Goal: Register for event/course

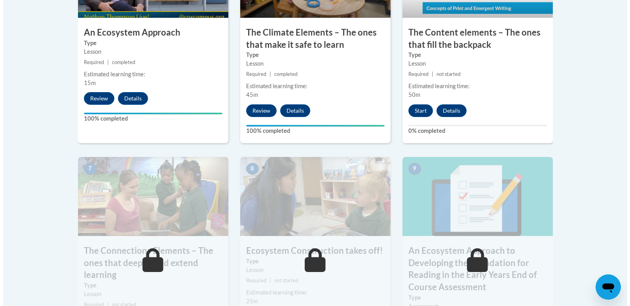
scroll to position [581, 0]
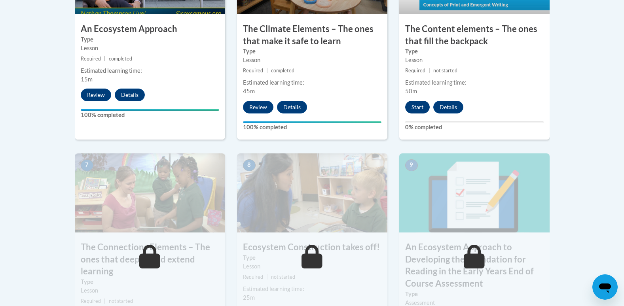
click at [420, 104] on button "Start" at bounding box center [417, 107] width 25 height 13
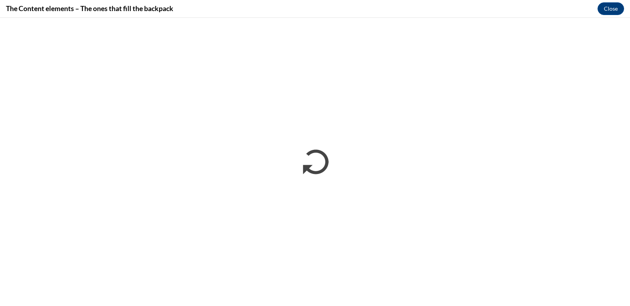
scroll to position [0, 0]
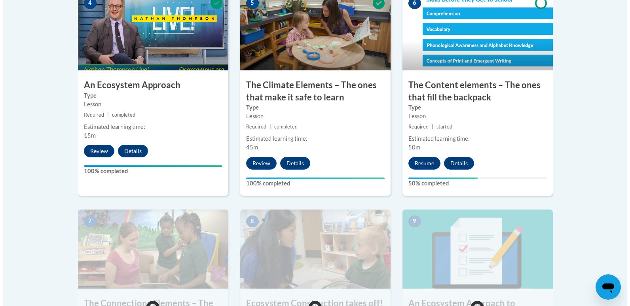
scroll to position [520, 0]
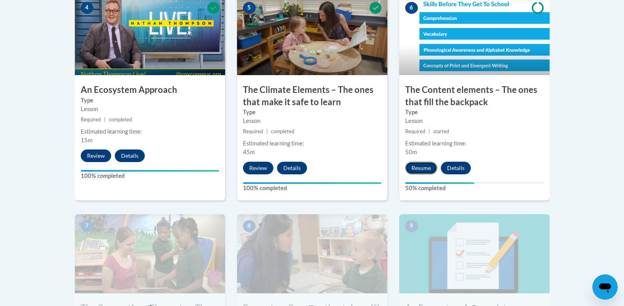
click at [413, 169] on button "Resume" at bounding box center [421, 168] width 32 height 13
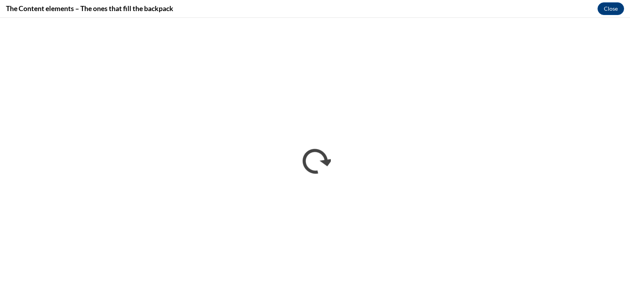
scroll to position [0, 0]
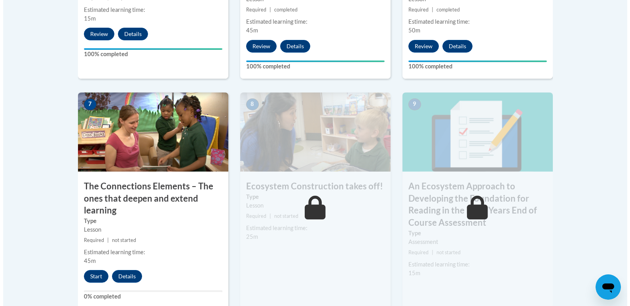
scroll to position [848, 0]
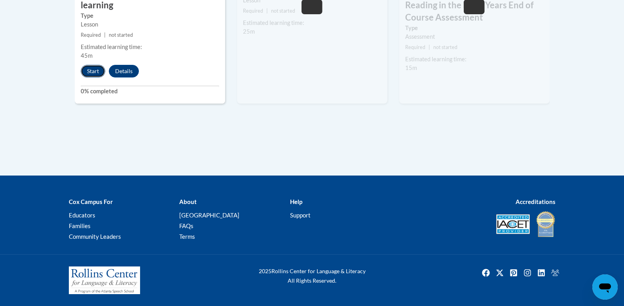
click at [94, 68] on button "Start" at bounding box center [93, 71] width 25 height 13
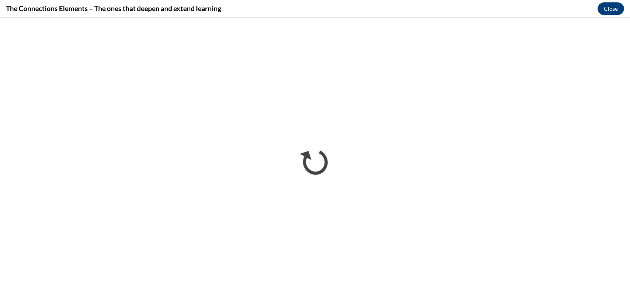
scroll to position [0, 0]
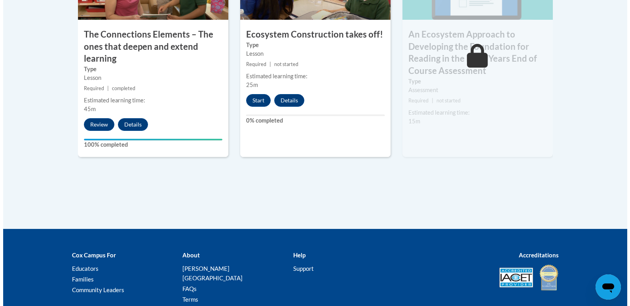
scroll to position [830, 0]
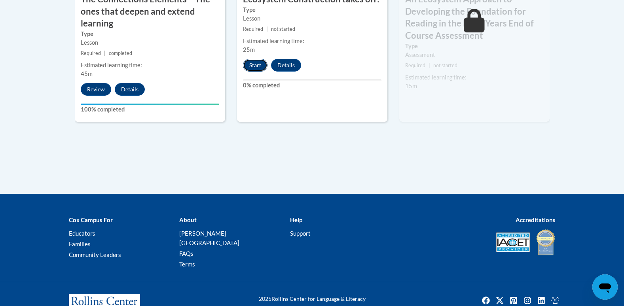
click at [255, 65] on button "Start" at bounding box center [255, 65] width 25 height 13
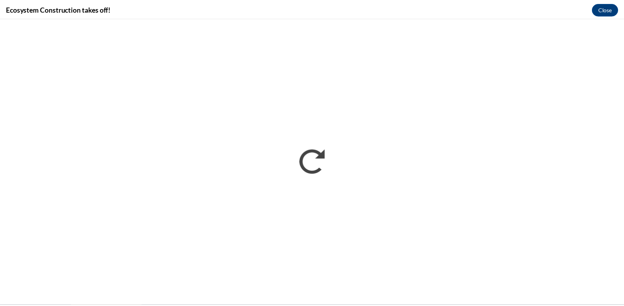
scroll to position [0, 0]
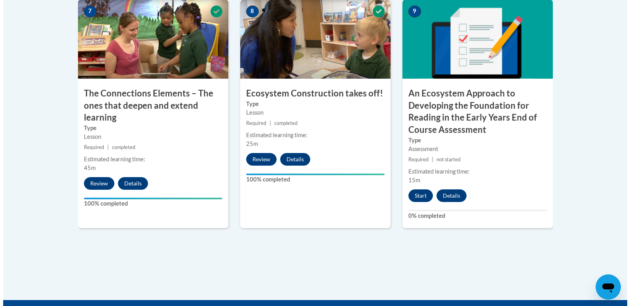
scroll to position [735, 0]
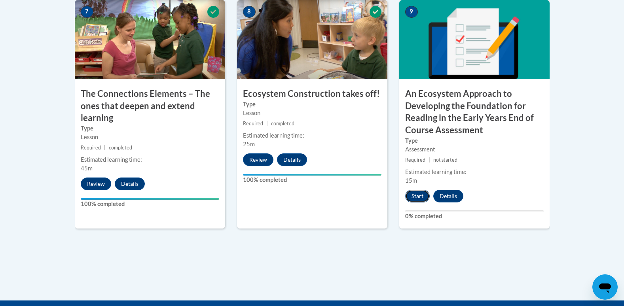
click at [412, 193] on button "Start" at bounding box center [417, 196] width 25 height 13
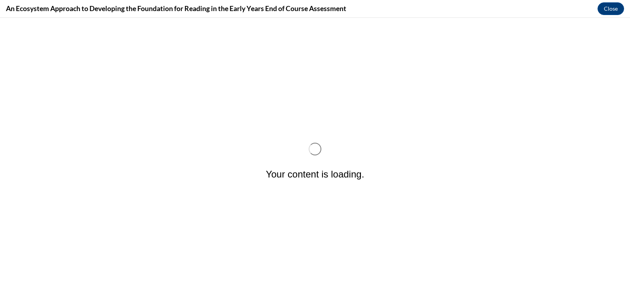
scroll to position [0, 0]
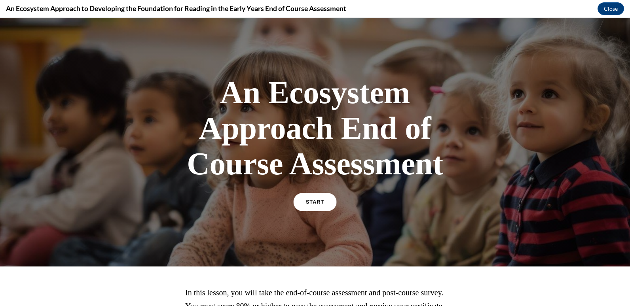
click at [315, 201] on span "START" at bounding box center [315, 202] width 18 height 6
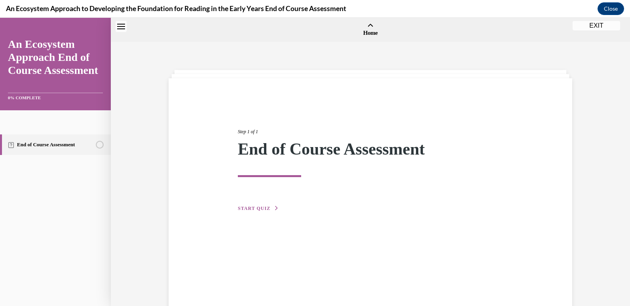
scroll to position [25, 0]
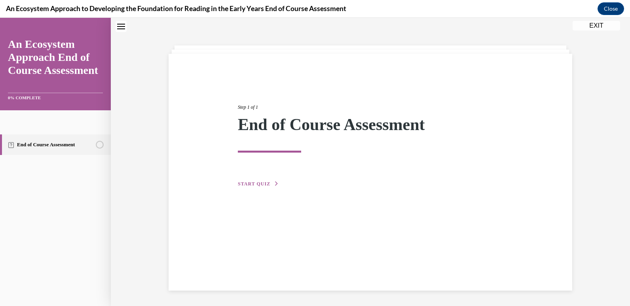
click at [242, 184] on span "START QUIZ" at bounding box center [254, 184] width 32 height 6
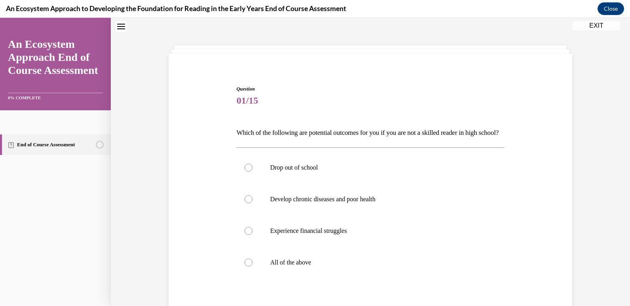
scroll to position [124, 0]
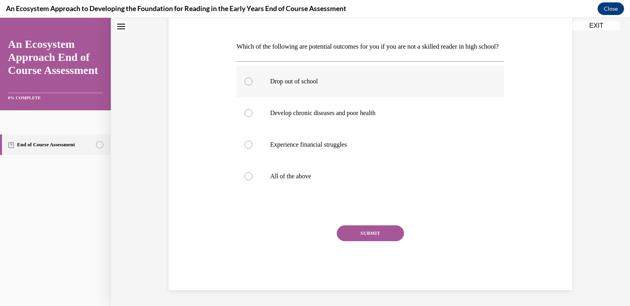
click at [351, 87] on label "Drop out of school" at bounding box center [371, 82] width 268 height 32
click at [253, 85] on input "Drop out of school" at bounding box center [249, 82] width 8 height 8
radio input "true"
click at [367, 243] on div "SUBMIT" at bounding box center [371, 246] width 268 height 40
click at [365, 241] on button "SUBMIT" at bounding box center [370, 234] width 67 height 16
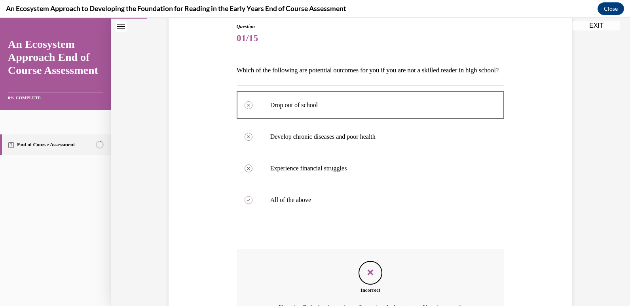
scroll to position [188, 0]
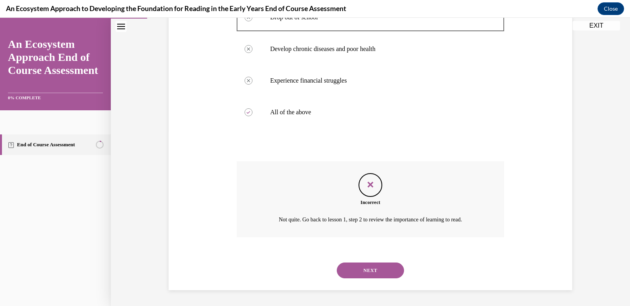
click at [351, 274] on button "NEXT" at bounding box center [370, 271] width 67 height 16
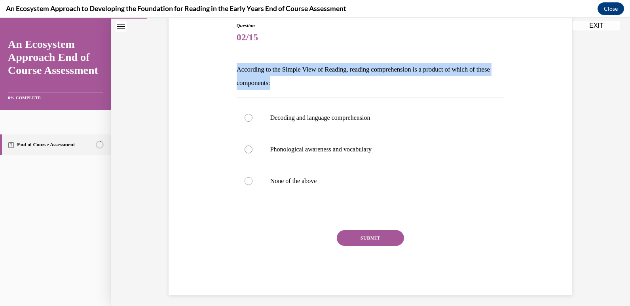
drag, startPoint x: 233, startPoint y: 69, endPoint x: 296, endPoint y: 85, distance: 65.1
click at [296, 85] on div "Question 02/15 According to the Simple View of Reading, reading comprehension i…" at bounding box center [371, 152] width 272 height 285
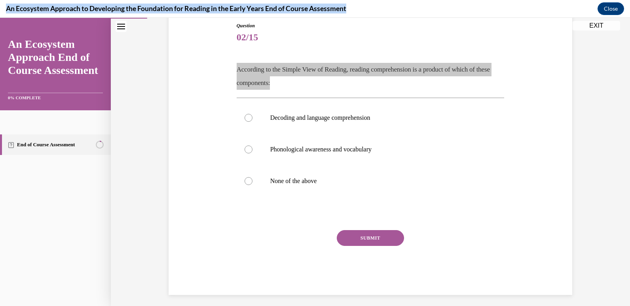
drag, startPoint x: 4, startPoint y: 10, endPoint x: 357, endPoint y: 11, distance: 352.2
click at [357, 11] on div "An Ecosystem Approach to Developing the Foundation for Reading in the Early Yea…" at bounding box center [315, 9] width 630 height 18
drag, startPoint x: 357, startPoint y: 11, endPoint x: 324, endPoint y: 6, distance: 33.3
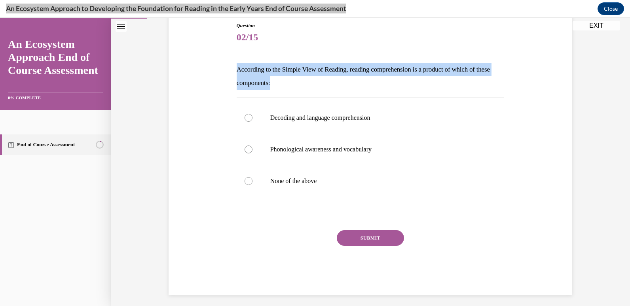
click at [249, 76] on p "According to the Simple View of Reading, reading comprehension is a product of …" at bounding box center [371, 76] width 268 height 27
drag, startPoint x: 234, startPoint y: 70, endPoint x: 287, endPoint y: 83, distance: 54.6
click at [287, 83] on p "According to the Simple View of Reading, reading comprehension is a product of …" at bounding box center [371, 76] width 268 height 27
copy p "According to the Simple View of Reading, reading comprehension is a product of …"
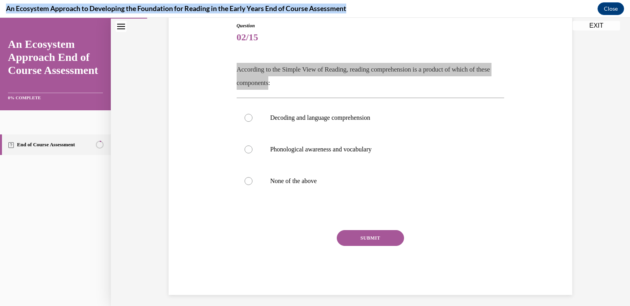
click at [140, 9] on h4 "An Ecosystem Approach to Developing the Foundation for Reading in the Early Yea…" at bounding box center [176, 9] width 340 height 10
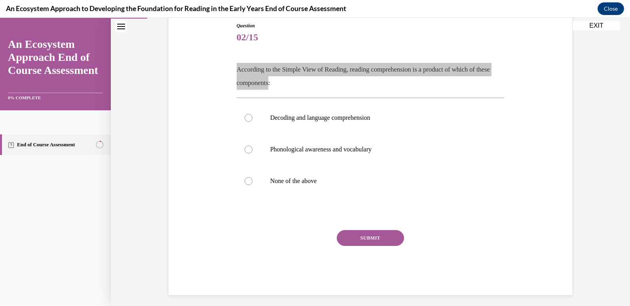
click at [140, 9] on h4 "An Ecosystem Approach to Developing the Foundation for Reading in the Early Yea…" at bounding box center [176, 9] width 340 height 10
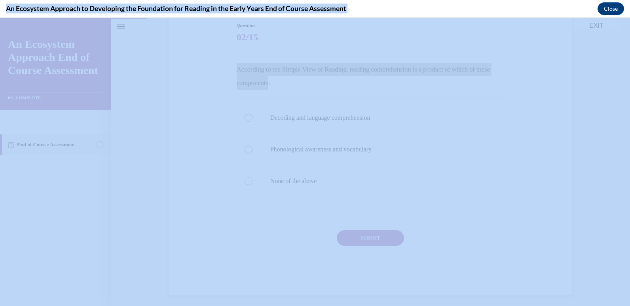
click at [140, 9] on h4 "An Ecosystem Approach to Developing the Foundation for Reading in the Early Yea…" at bounding box center [176, 9] width 340 height 10
copy div "An Ecosystem Approach to Developing the Foundation for Reading in the Early Yea…"
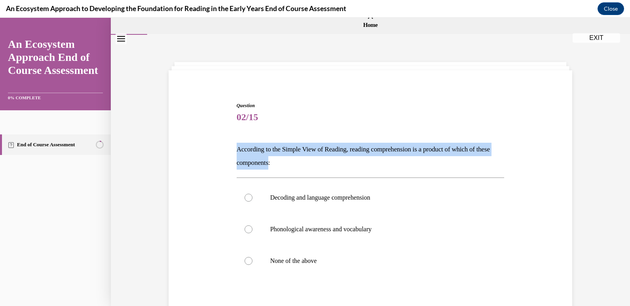
scroll to position [0, 0]
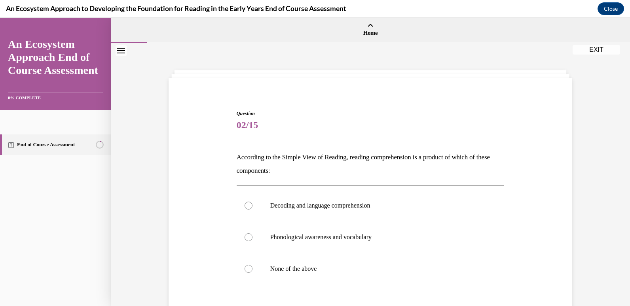
click at [194, 131] on div "Question 02/15 According to the Simple View of Reading, reading comprehension i…" at bounding box center [371, 234] width 408 height 297
click at [245, 234] on div at bounding box center [249, 238] width 8 height 8
click at [245, 234] on input "Phonological awareness and vocabulary" at bounding box center [249, 238] width 8 height 8
radio input "true"
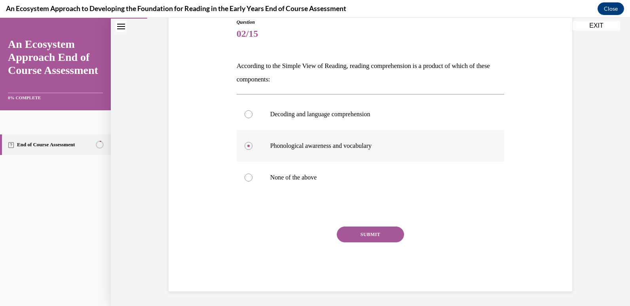
scroll to position [93, 0]
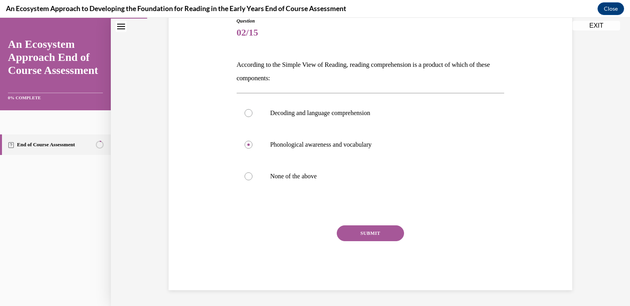
click at [357, 236] on button "SUBMIT" at bounding box center [370, 234] width 67 height 16
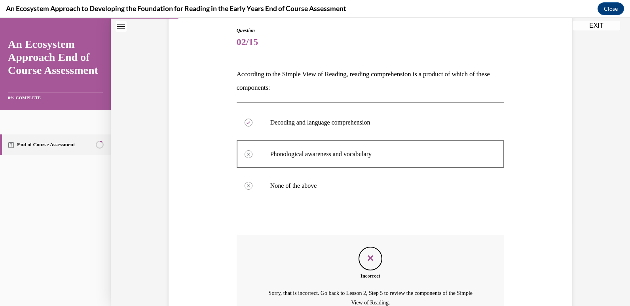
scroll to position [84, 0]
click at [365, 258] on icon "Feedback" at bounding box center [371, 258] width 12 height 12
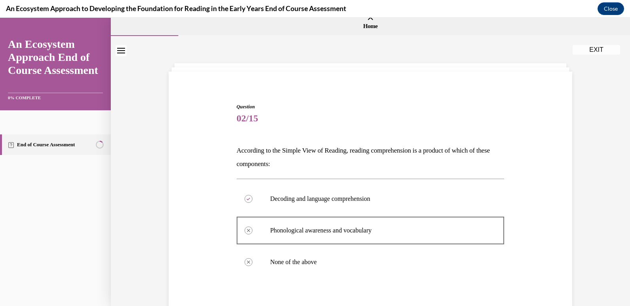
scroll to position [0, 0]
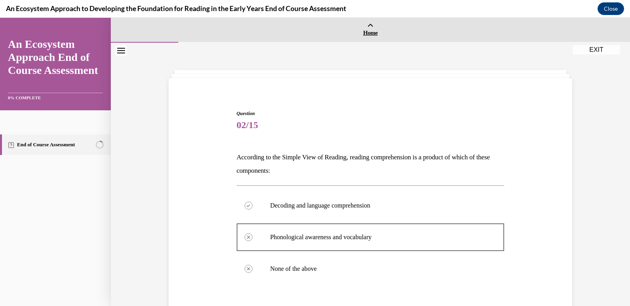
click at [372, 33] on span "Home" at bounding box center [370, 32] width 515 height 7
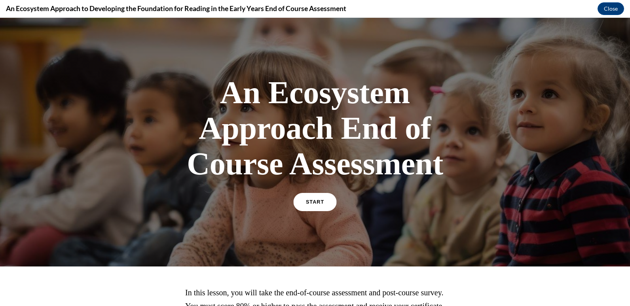
click at [299, 203] on link "START" at bounding box center [314, 202] width 43 height 18
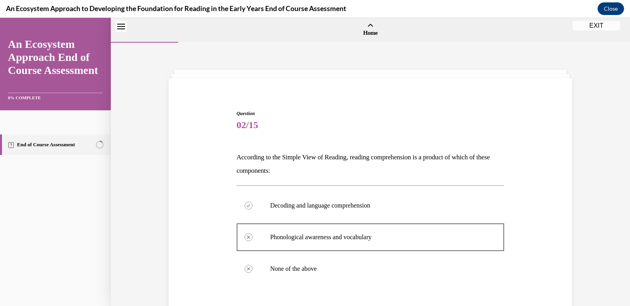
scroll to position [166, 0]
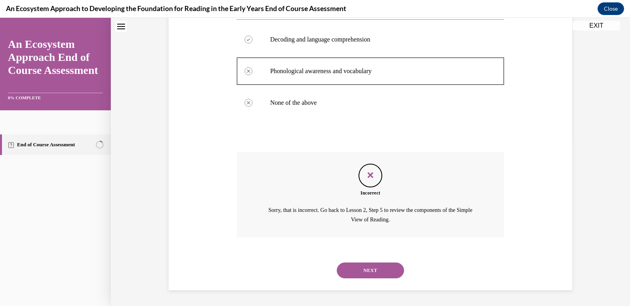
click at [351, 278] on button "NEXT" at bounding box center [370, 271] width 67 height 16
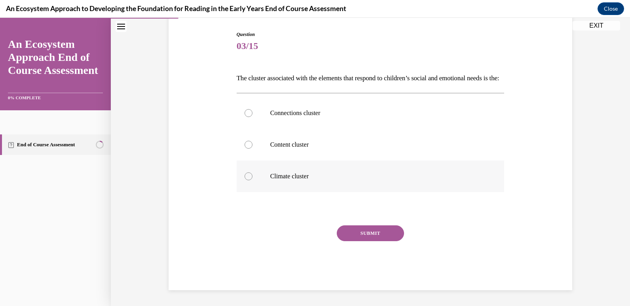
click at [243, 187] on label "Climate cluster" at bounding box center [371, 177] width 268 height 32
click at [245, 180] on input "Climate cluster" at bounding box center [249, 177] width 8 height 8
radio input "true"
click at [369, 241] on button "SUBMIT" at bounding box center [370, 234] width 67 height 16
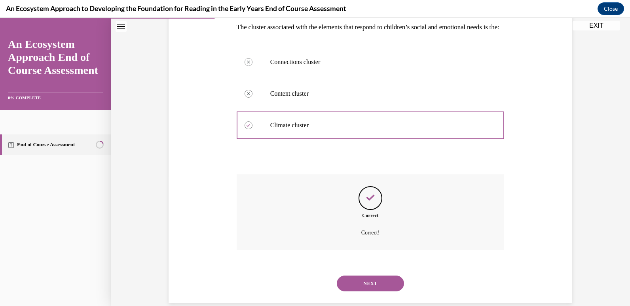
scroll to position [157, 0]
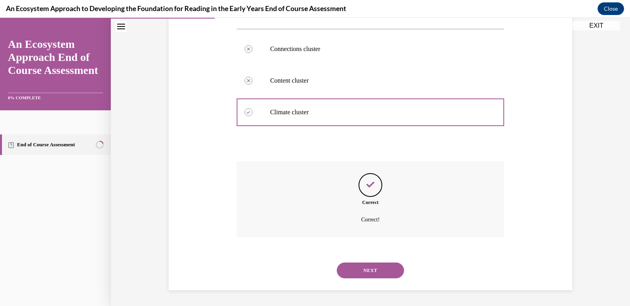
click at [358, 270] on button "NEXT" at bounding box center [370, 271] width 67 height 16
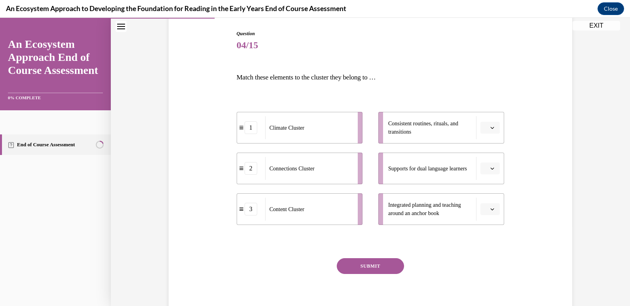
scroll to position [81, 0]
click at [488, 123] on button "button" at bounding box center [489, 127] width 19 height 12
click at [486, 241] on div at bounding box center [371, 240] width 268 height 9
click at [247, 130] on div "1" at bounding box center [251, 127] width 13 height 13
click at [280, 72] on p "Match these elements to the cluster they belong to …" at bounding box center [371, 76] width 268 height 13
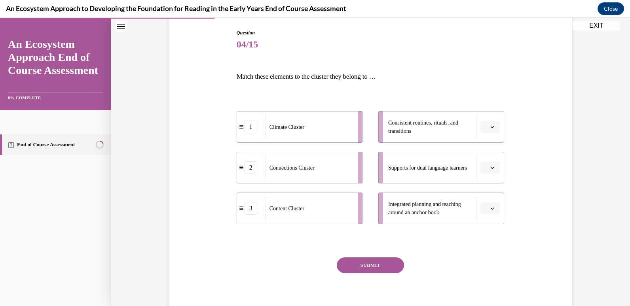
click at [280, 72] on p "Match these elements to the cluster they belong to …" at bounding box center [371, 76] width 268 height 13
copy div "Match these elements to the cluster they belong to … 1 Climate Cluster 2 Connec…"
click at [317, 76] on p "Match these elements to the cluster they belong to …" at bounding box center [371, 76] width 268 height 13
click at [316, 77] on p "Match these elements to the cluster they belong to …" at bounding box center [371, 76] width 268 height 13
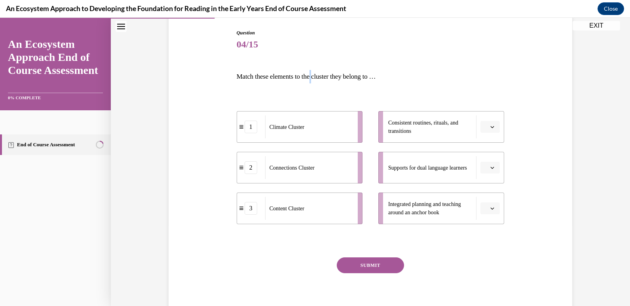
click at [316, 77] on p "Match these elements to the cluster they belong to …" at bounding box center [371, 76] width 268 height 13
click at [490, 127] on icon "button" at bounding box center [492, 127] width 4 height 4
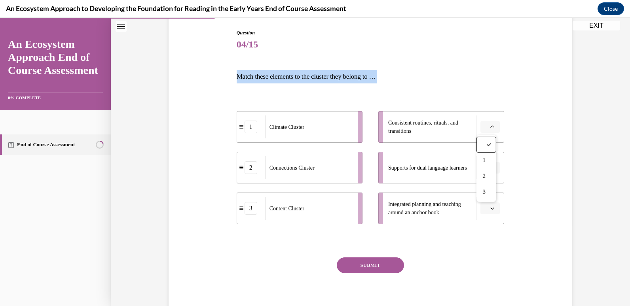
scroll to position [113, 0]
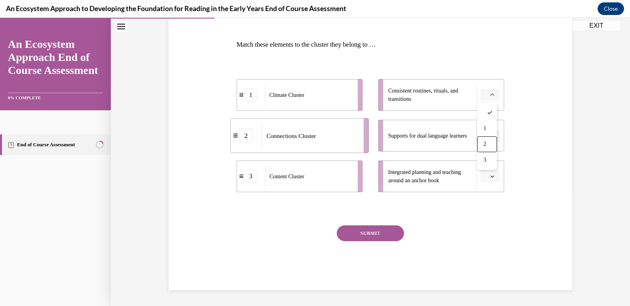
click at [541, 139] on div "Question 04/15 Match these elements to the cluster they belong to … 1 Climate C…" at bounding box center [371, 131] width 408 height 317
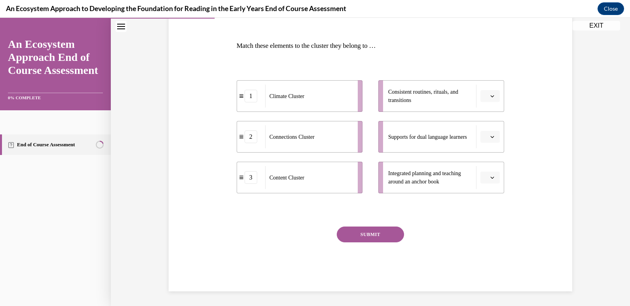
scroll to position [112, 0]
drag, startPoint x: 246, startPoint y: 139, endPoint x: 247, endPoint y: 143, distance: 4.1
click at [247, 143] on div "2" at bounding box center [252, 140] width 13 height 13
click at [485, 94] on span "Please select an option" at bounding box center [486, 96] width 3 height 8
click at [544, 135] on div "Question 04/15 Match these elements to the cluster they belong to … 1 Climate C…" at bounding box center [371, 132] width 408 height 317
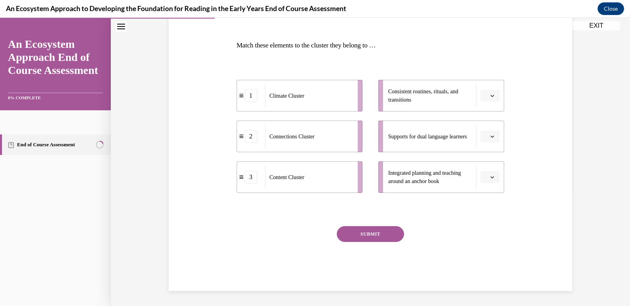
click at [491, 178] on icon "button" at bounding box center [492, 177] width 4 height 4
click at [488, 244] on div "3" at bounding box center [487, 243] width 20 height 16
click at [492, 136] on button "button" at bounding box center [489, 137] width 19 height 12
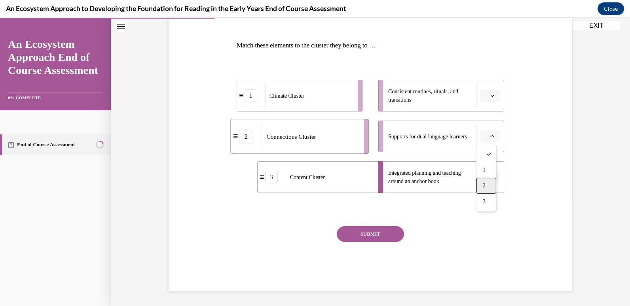
click at [482, 181] on div "2" at bounding box center [487, 186] width 20 height 16
click at [487, 101] on button "button" at bounding box center [489, 96] width 19 height 12
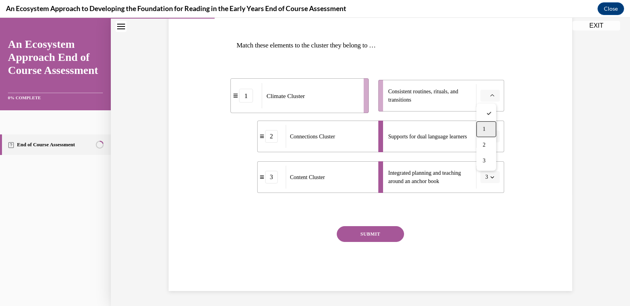
click at [483, 129] on span "1" at bounding box center [484, 129] width 3 height 6
click at [378, 239] on button "SUBMIT" at bounding box center [370, 234] width 67 height 16
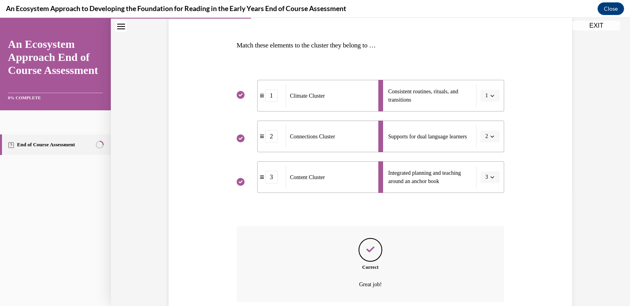
scroll to position [177, 0]
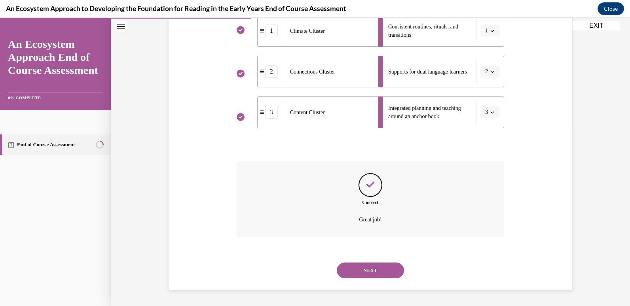
click at [362, 275] on button "NEXT" at bounding box center [370, 271] width 67 height 16
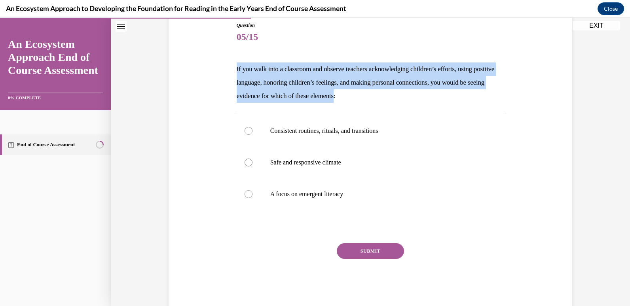
drag, startPoint x: 230, startPoint y: 68, endPoint x: 368, endPoint y: 94, distance: 140.6
click at [368, 94] on div "Question 05/15 If you walk into a classroom and observe teachers acknowledging …" at bounding box center [371, 153] width 408 height 310
copy p "If you walk into a classroom and observe teachers acknowledging children’s effo…"
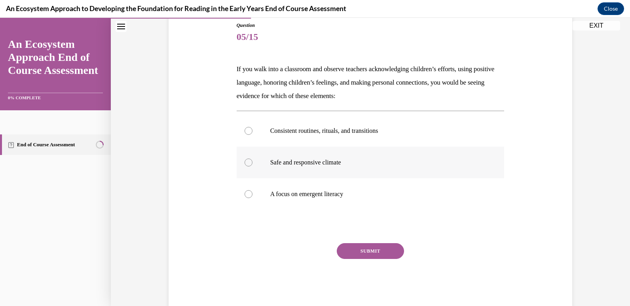
click at [312, 159] on p "Safe and responsive climate" at bounding box center [377, 163] width 215 height 8
click at [253, 159] on input "Safe and responsive climate" at bounding box center [249, 163] width 8 height 8
radio input "true"
click at [357, 248] on button "SUBMIT" at bounding box center [370, 251] width 67 height 16
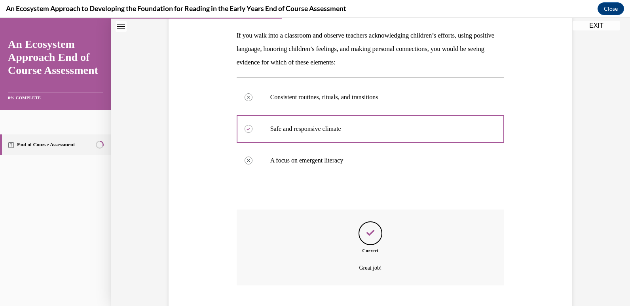
scroll to position [170, 0]
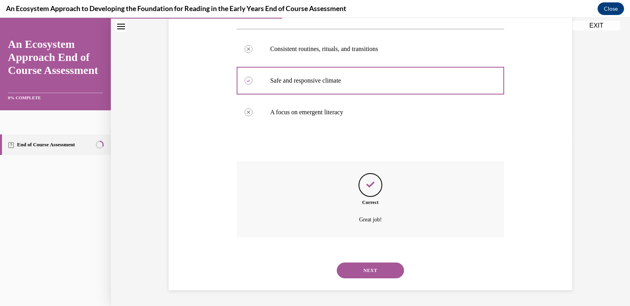
click at [387, 266] on button "NEXT" at bounding box center [370, 271] width 67 height 16
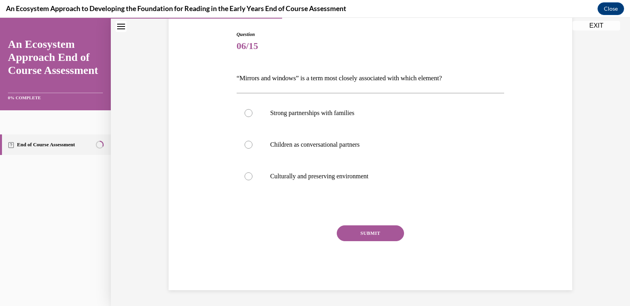
scroll to position [79, 0]
click at [278, 76] on p "“Mirrors and windows” is a term most closely associated with which element?" at bounding box center [371, 78] width 268 height 13
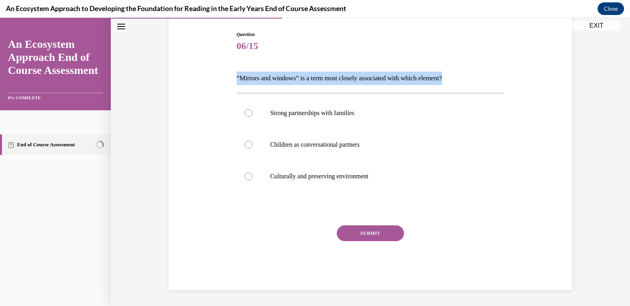
copy p "“Mirrors and windows” is a term most closely associated with which element?"
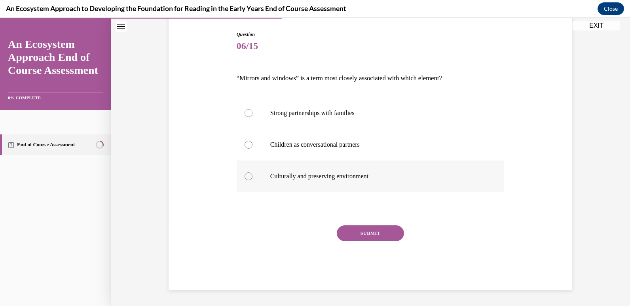
click at [300, 177] on p "Culturally and preserving environment" at bounding box center [377, 177] width 215 height 8
click at [253, 177] on input "Culturally and preserving environment" at bounding box center [249, 177] width 8 height 8
radio input "true"
click at [368, 241] on button "SUBMIT" at bounding box center [370, 234] width 67 height 16
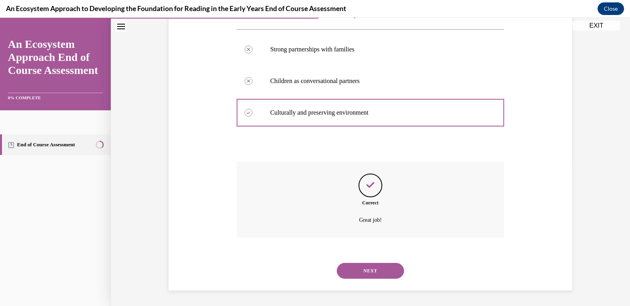
scroll to position [143, 0]
click at [356, 272] on button "NEXT" at bounding box center [370, 271] width 67 height 16
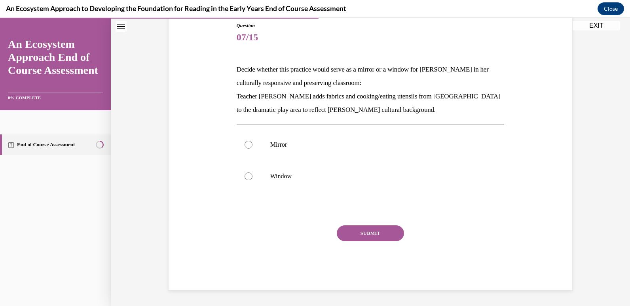
scroll to position [88, 0]
click at [272, 61] on div "Question 07/15 Decide whether this practice would serve as a mirror or a window…" at bounding box center [371, 156] width 268 height 268
click at [275, 70] on p "Decide whether this practice would serve as a mirror or a window for Mei Ling i…" at bounding box center [371, 76] width 268 height 27
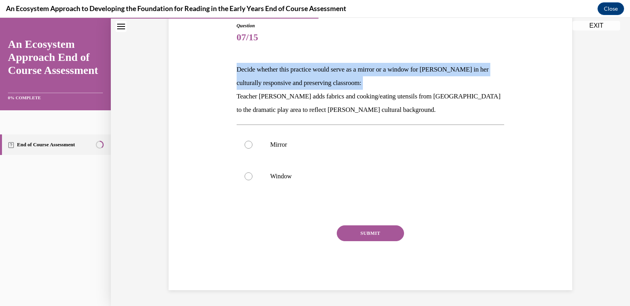
click at [275, 70] on p "Decide whether this practice would serve as a mirror or a window for Mei Ling i…" at bounding box center [371, 76] width 268 height 27
click at [340, 76] on p "Decide whether this practice would serve as a mirror or a window for Mei Ling i…" at bounding box center [371, 76] width 268 height 27
drag, startPoint x: 365, startPoint y: 84, endPoint x: 227, endPoint y: 60, distance: 139.4
click at [227, 60] on div "Question 07/15 Decide whether this practice would serve as a mirror or a window…" at bounding box center [371, 144] width 408 height 292
copy p "Decide whether this practice would serve as a mirror or a window for Mei Ling i…"
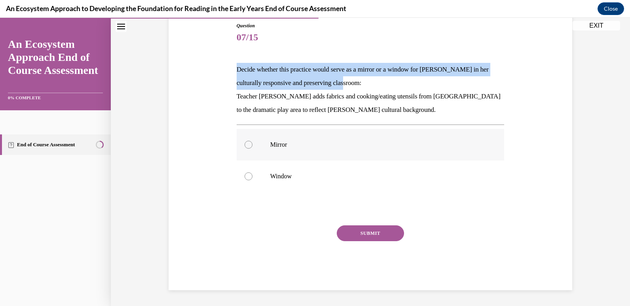
click at [273, 154] on label "Mirror" at bounding box center [371, 145] width 268 height 32
click at [253, 149] on input "Mirror" at bounding box center [249, 145] width 8 height 8
radio input "true"
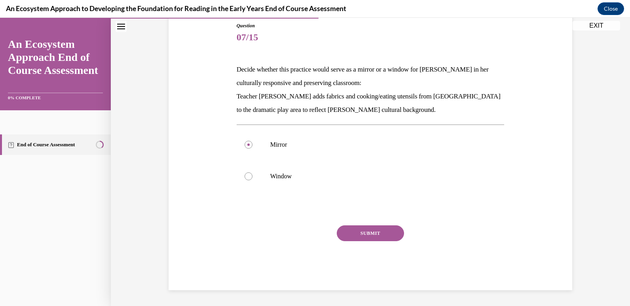
click at [365, 242] on div "SUBMIT" at bounding box center [371, 246] width 268 height 40
click at [362, 236] on button "SUBMIT" at bounding box center [370, 234] width 67 height 16
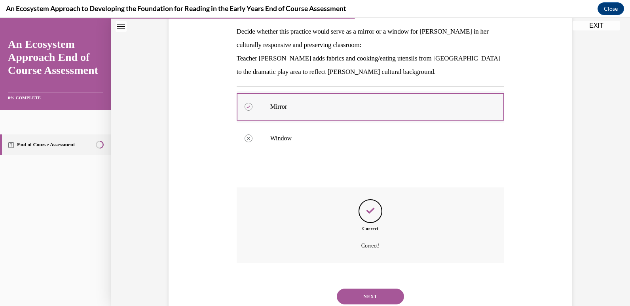
scroll to position [152, 0]
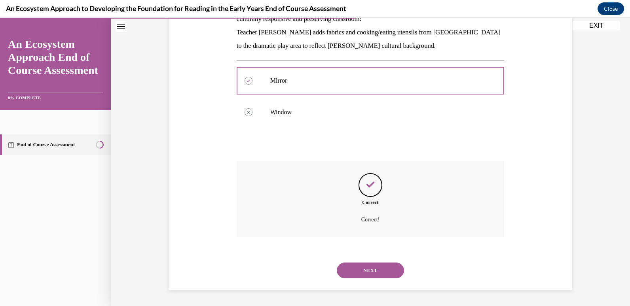
click at [370, 268] on button "NEXT" at bounding box center [370, 271] width 67 height 16
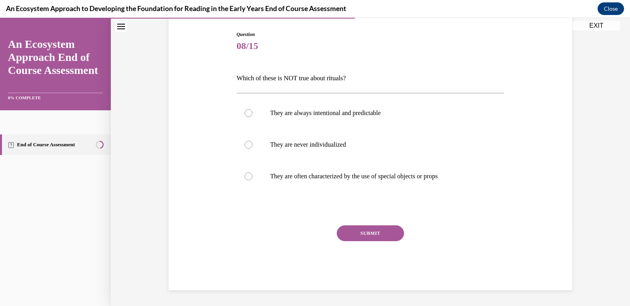
click at [278, 78] on p "Which of these is NOT true about rituals?" at bounding box center [371, 78] width 268 height 13
copy p "Which of these is NOT true about rituals?"
click at [308, 143] on p "They are never individualized" at bounding box center [377, 145] width 215 height 8
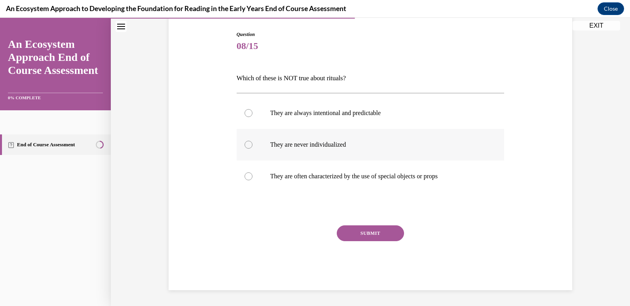
click at [253, 143] on input "They are never individualized" at bounding box center [249, 145] width 8 height 8
radio input "true"
click at [343, 237] on button "SUBMIT" at bounding box center [370, 234] width 67 height 16
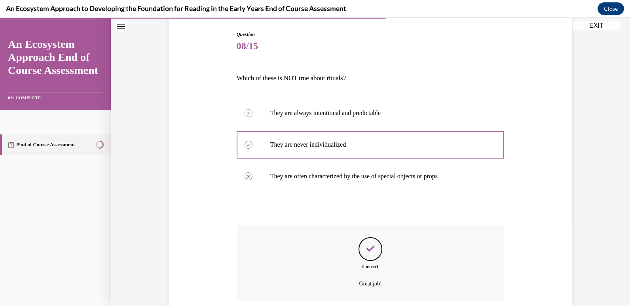
scroll to position [143, 0]
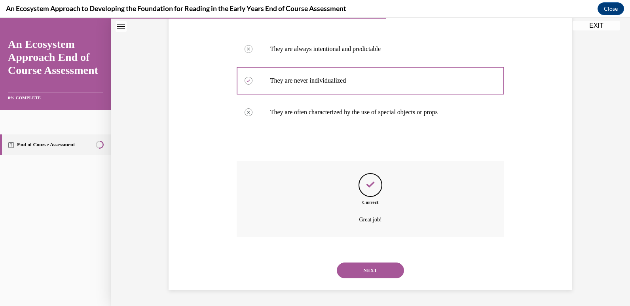
click at [370, 275] on button "NEXT" at bounding box center [370, 271] width 67 height 16
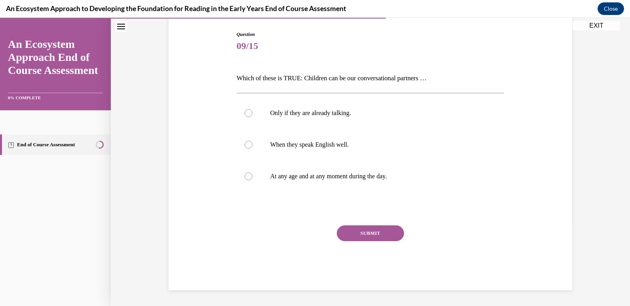
click at [318, 62] on div "Question 09/15 Which of these is TRUE: Children can be our conversational partn…" at bounding box center [371, 161] width 268 height 260
click at [323, 85] on p "Which of these is TRUE: Children can be our conversational partners …" at bounding box center [371, 78] width 268 height 13
click at [317, 75] on p "Which of these is TRUE: Children can be our conversational partners …" at bounding box center [371, 78] width 268 height 13
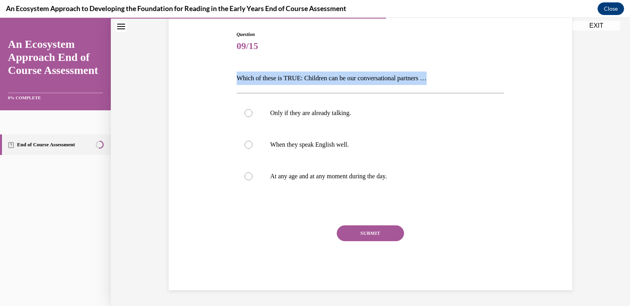
click at [317, 75] on p "Which of these is TRUE: Children can be our conversational partners …" at bounding box center [371, 78] width 268 height 13
copy p "Which of these is TRUE: Children can be our conversational partners …"
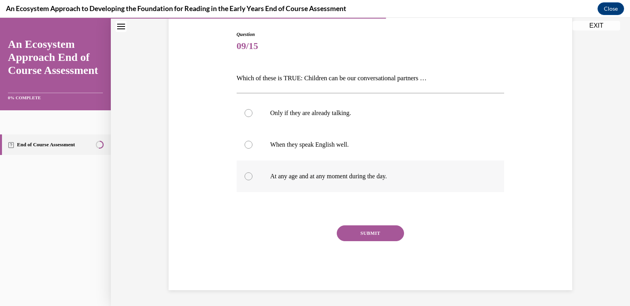
click at [289, 175] on p "At any age and at any moment during the day." at bounding box center [377, 177] width 215 height 8
click at [253, 175] on input "At any age and at any moment during the day." at bounding box center [249, 177] width 8 height 8
radio input "true"
click at [371, 227] on button "SUBMIT" at bounding box center [370, 234] width 67 height 16
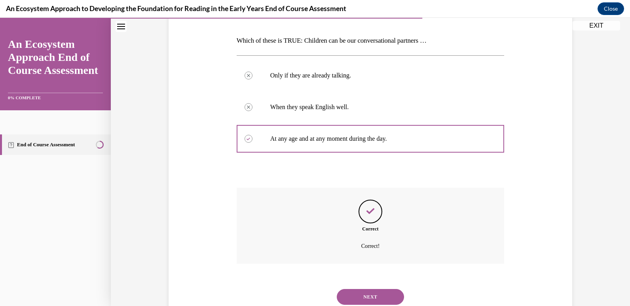
scroll to position [143, 0]
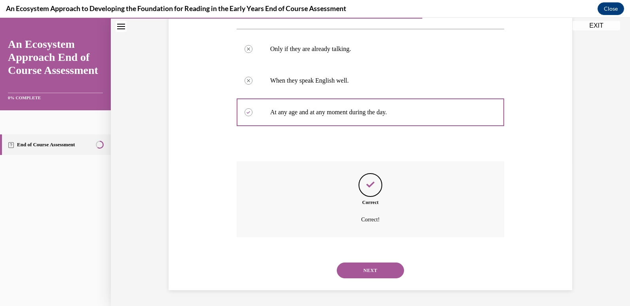
click at [370, 267] on button "NEXT" at bounding box center [370, 271] width 67 height 16
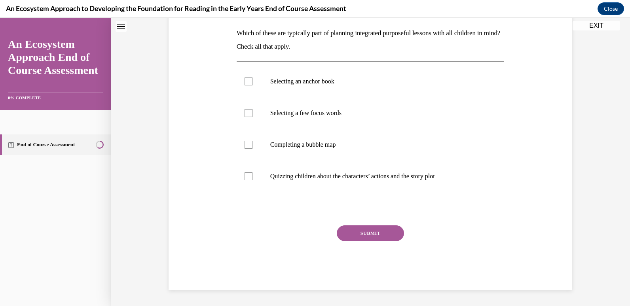
scroll to position [0, 0]
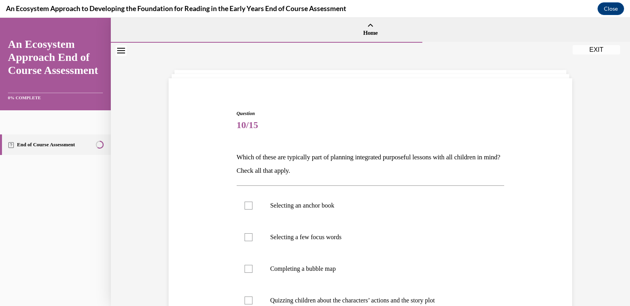
click at [273, 164] on p "Which of these are typically part of planning integrated purposeful lessons wit…" at bounding box center [371, 164] width 268 height 27
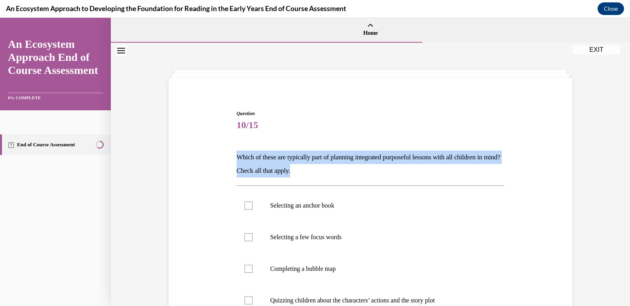
drag, startPoint x: 273, startPoint y: 164, endPoint x: 248, endPoint y: 162, distance: 25.4
click at [248, 162] on p "Which of these are typically part of planning integrated purposeful lessons wit…" at bounding box center [371, 164] width 268 height 27
drag, startPoint x: 247, startPoint y: 167, endPoint x: 195, endPoint y: 160, distance: 52.7
click at [195, 160] on div "Question 10/15 Which of these are typically part of planning integrated purpose…" at bounding box center [371, 250] width 408 height 328
copy p "Which of these are typically part of planning integrated purposeful lessons wit…"
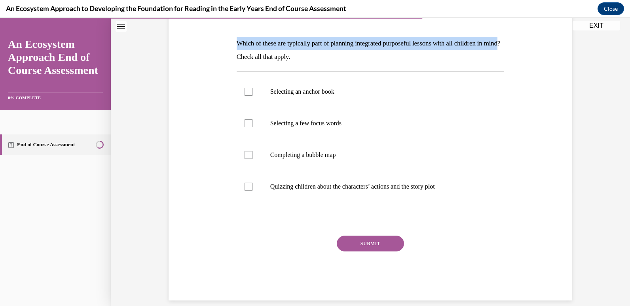
scroll to position [115, 0]
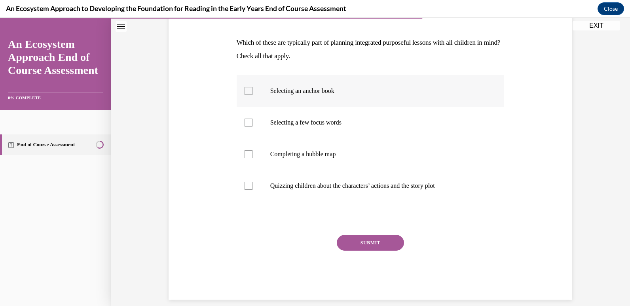
click at [287, 91] on p "Selecting an anchor book" at bounding box center [377, 91] width 215 height 8
click at [253, 91] on input "Selecting an anchor book" at bounding box center [249, 91] width 8 height 8
checkbox input "true"
click at [311, 128] on label "Selecting a few focus words" at bounding box center [371, 123] width 268 height 32
click at [253, 127] on input "Selecting a few focus words" at bounding box center [249, 123] width 8 height 8
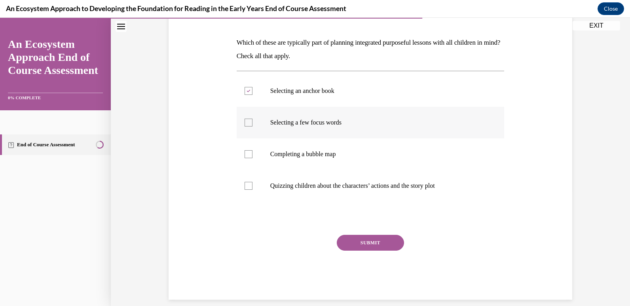
checkbox input "true"
click at [306, 156] on p "Completing a bubble map" at bounding box center [377, 154] width 215 height 8
click at [253, 156] on input "Completing a bubble map" at bounding box center [249, 154] width 8 height 8
checkbox input "true"
click at [366, 245] on button "SUBMIT" at bounding box center [370, 243] width 67 height 16
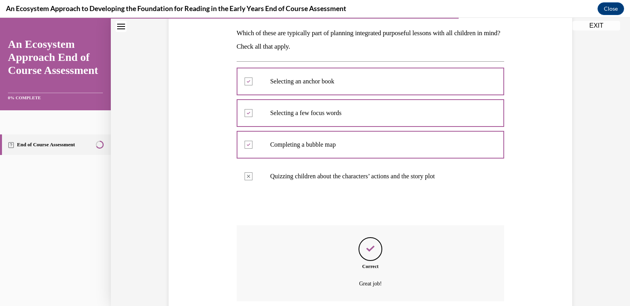
scroll to position [188, 0]
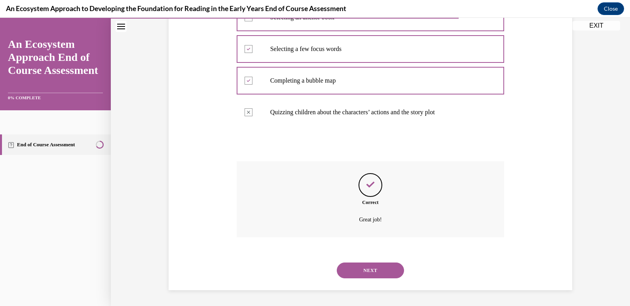
click at [359, 268] on button "NEXT" at bounding box center [370, 271] width 67 height 16
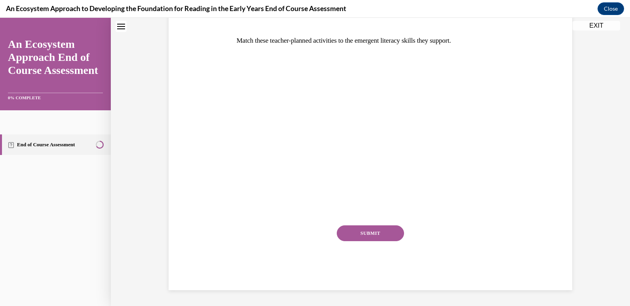
scroll to position [0, 0]
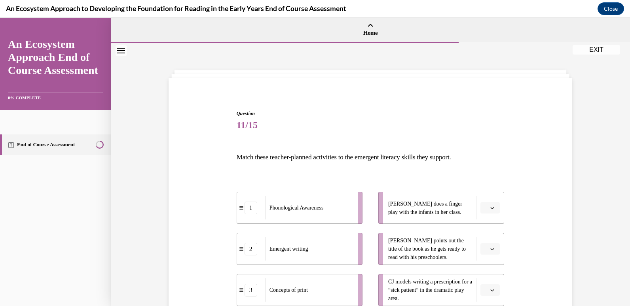
click at [246, 157] on p "Match these teacher-planned activities to the emergent literacy skills they sup…" at bounding box center [371, 157] width 268 height 13
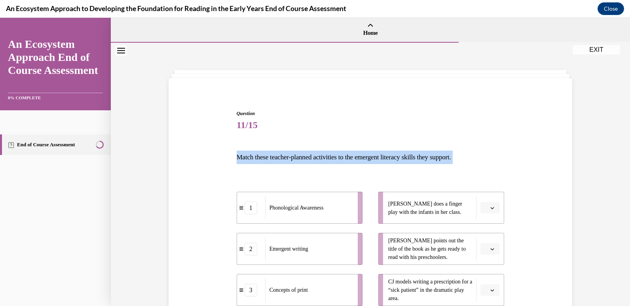
click at [246, 157] on p "Match these teacher-planned activities to the emergent literacy skills they sup…" at bounding box center [371, 157] width 268 height 13
copy div "Match these teacher-planned activities to the emergent literacy skills they sup…"
click at [312, 135] on div "Question 11/15 Match these teacher-planned activities to the emergent literacy …" at bounding box center [371, 257] width 268 height 294
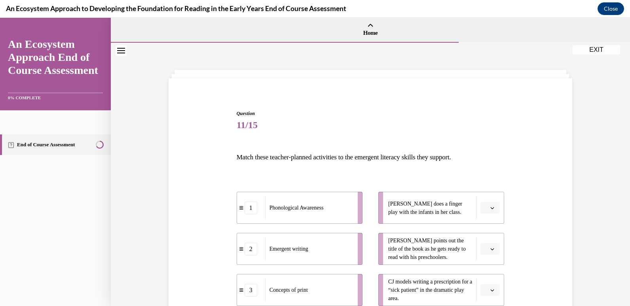
scroll to position [114, 0]
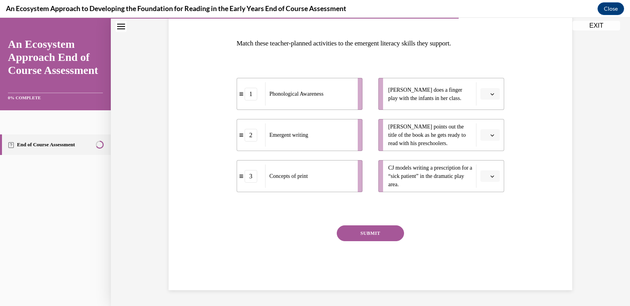
click at [492, 133] on span "button" at bounding box center [493, 136] width 6 height 6
click at [486, 199] on span "3" at bounding box center [484, 200] width 3 height 6
click at [492, 179] on button "button" at bounding box center [489, 177] width 19 height 12
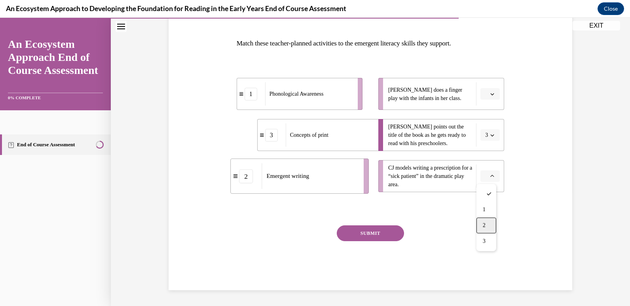
click at [490, 227] on div "2" at bounding box center [487, 226] width 20 height 16
click at [490, 93] on icon "button" at bounding box center [492, 94] width 4 height 4
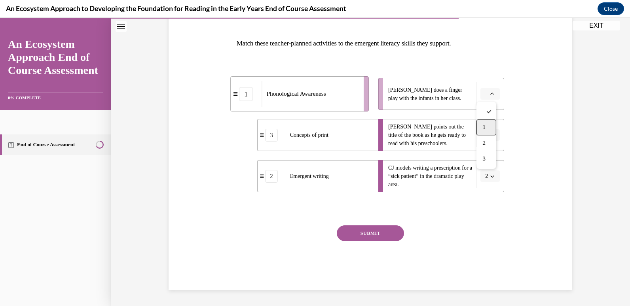
click at [485, 127] on span "1" at bounding box center [484, 127] width 3 height 6
click at [370, 236] on button "SUBMIT" at bounding box center [370, 234] width 67 height 16
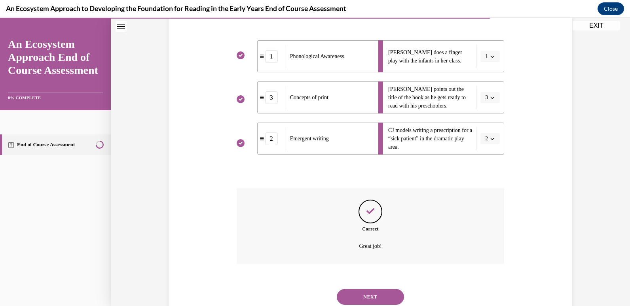
scroll to position [178, 0]
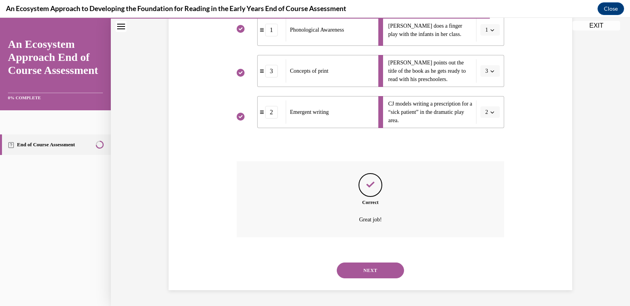
click at [360, 272] on button "NEXT" at bounding box center [370, 271] width 67 height 16
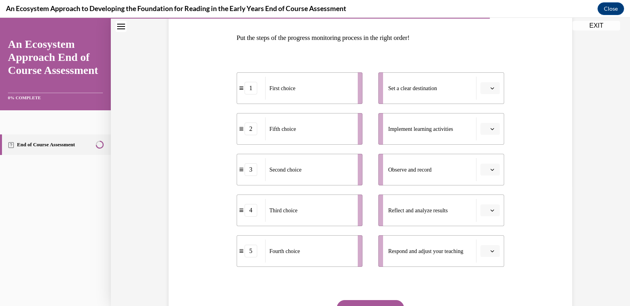
scroll to position [120, 0]
click at [339, 35] on p "Put the steps of the progress monitoring process in the right order!" at bounding box center [371, 37] width 268 height 13
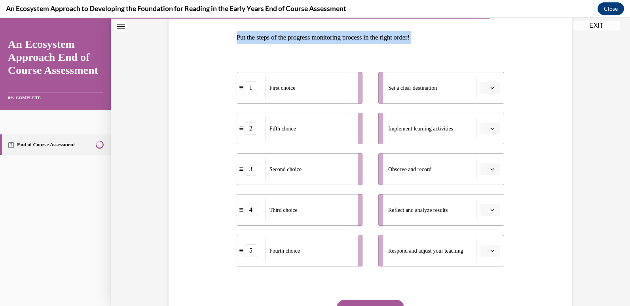
click at [339, 35] on p "Put the steps of the progress monitoring process in the right order!" at bounding box center [371, 37] width 268 height 13
click at [485, 91] on span "Please select an option" at bounding box center [486, 88] width 3 height 8
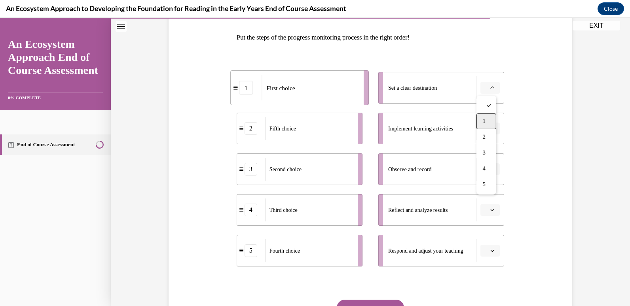
click at [486, 125] on div "1" at bounding box center [487, 122] width 20 height 16
click at [486, 125] on button "button" at bounding box center [489, 129] width 19 height 12
click at [535, 163] on div "Question 12/15 Put the steps of the progress monitoring process in the right or…" at bounding box center [371, 165] width 408 height 399
click at [484, 134] on button "button" at bounding box center [489, 129] width 19 height 12
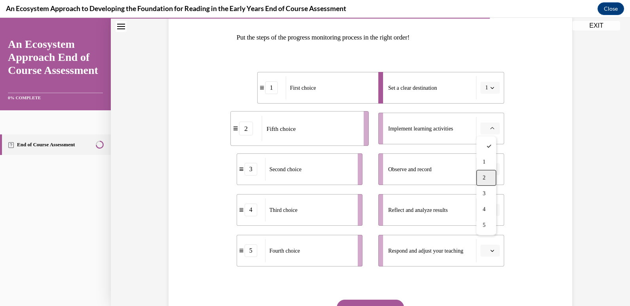
click at [487, 177] on div "2" at bounding box center [487, 178] width 20 height 16
click at [486, 174] on button "button" at bounding box center [489, 169] width 19 height 12
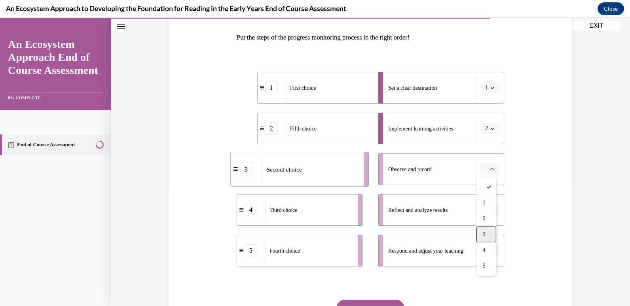
click at [479, 237] on div "3" at bounding box center [487, 235] width 20 height 16
click at [490, 212] on span "button" at bounding box center [493, 210] width 6 height 6
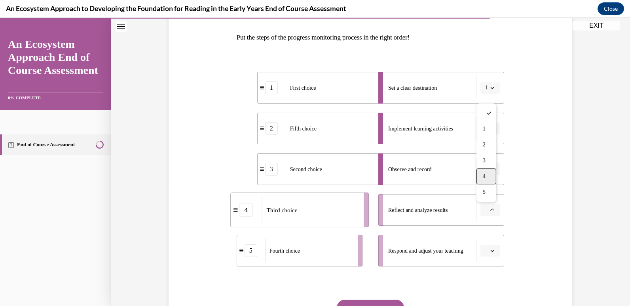
click at [482, 175] on div "4" at bounding box center [487, 177] width 20 height 16
click at [485, 249] on span "Please select an option" at bounding box center [486, 251] width 3 height 8
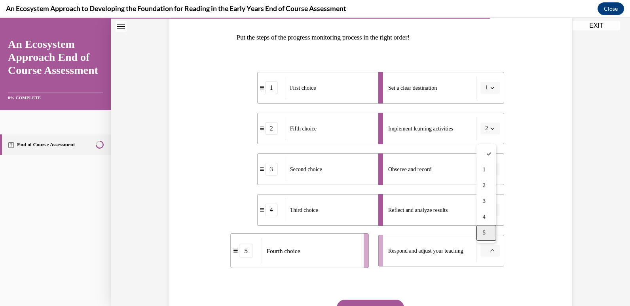
click at [482, 228] on div "5" at bounding box center [487, 233] width 20 height 16
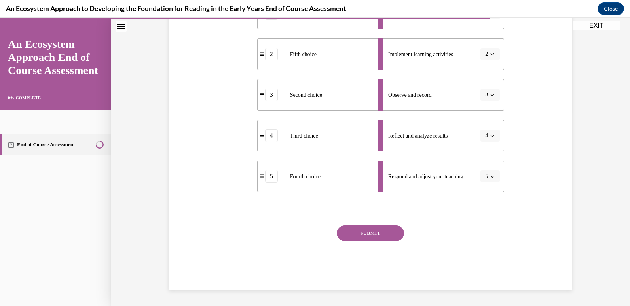
click at [368, 228] on button "SUBMIT" at bounding box center [370, 234] width 67 height 16
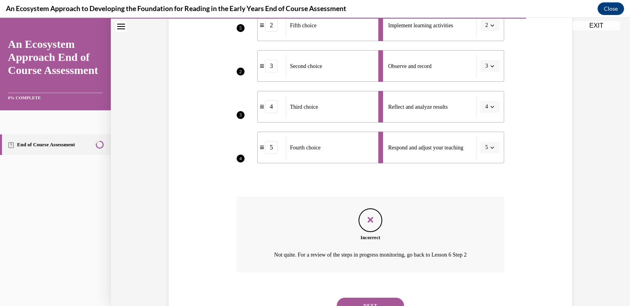
scroll to position [258, 0]
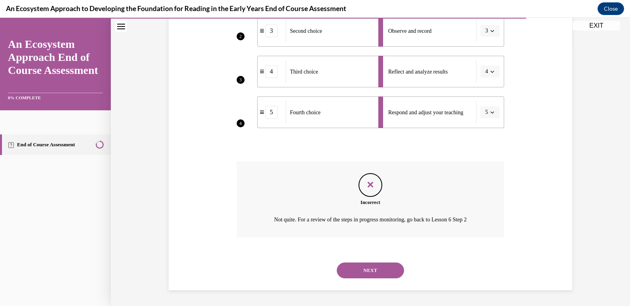
click at [357, 273] on button "NEXT" at bounding box center [370, 271] width 67 height 16
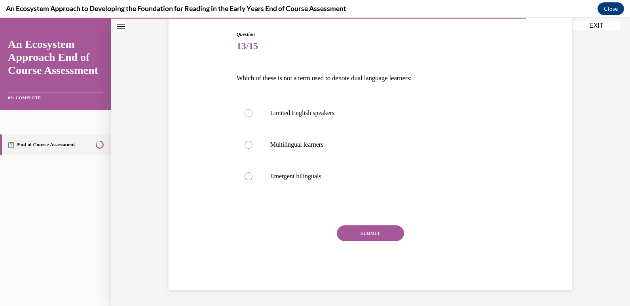
click at [268, 74] on p "Which of these is not a term used to denote dual language learners:" at bounding box center [371, 78] width 268 height 13
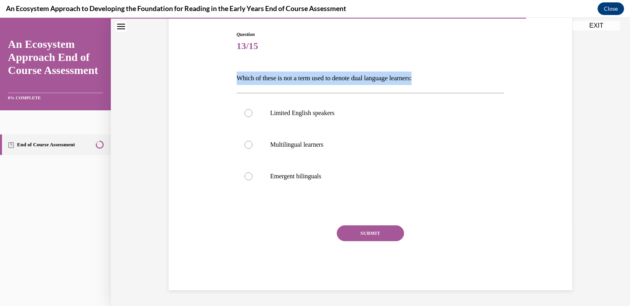
click at [268, 74] on p "Which of these is not a term used to denote dual language learners:" at bounding box center [371, 78] width 268 height 13
click at [282, 113] on p "Limited English speakers" at bounding box center [377, 113] width 215 height 8
click at [253, 113] on input "Limited English speakers" at bounding box center [249, 113] width 8 height 8
radio input "true"
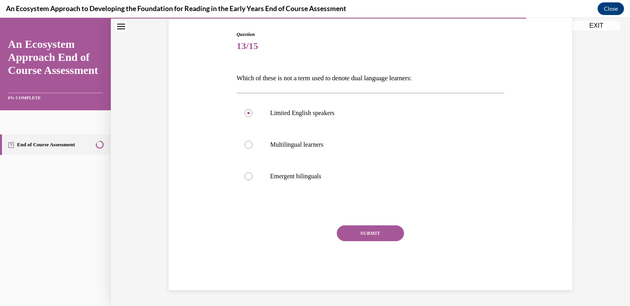
click at [351, 235] on button "SUBMIT" at bounding box center [370, 234] width 67 height 16
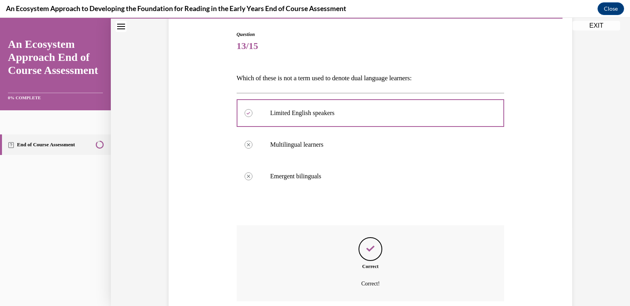
scroll to position [143, 0]
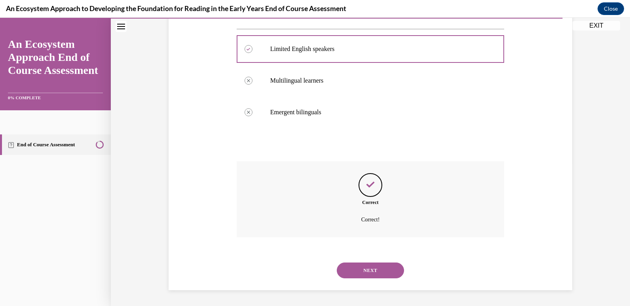
click at [339, 266] on button "NEXT" at bounding box center [370, 271] width 67 height 16
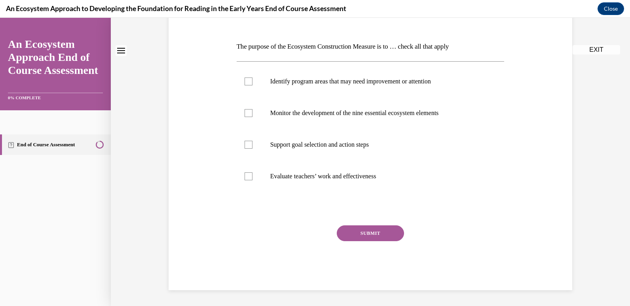
scroll to position [0, 0]
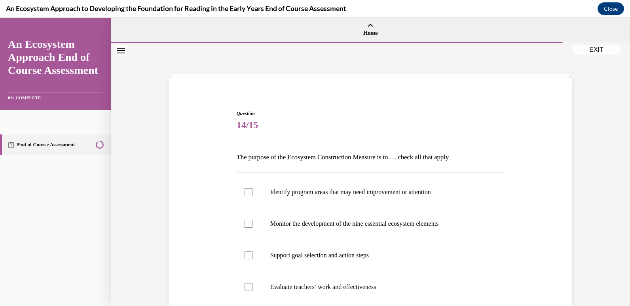
click at [272, 164] on p "The purpose of the Ecosystem Construction Measure is to … check all that apply" at bounding box center [371, 157] width 268 height 13
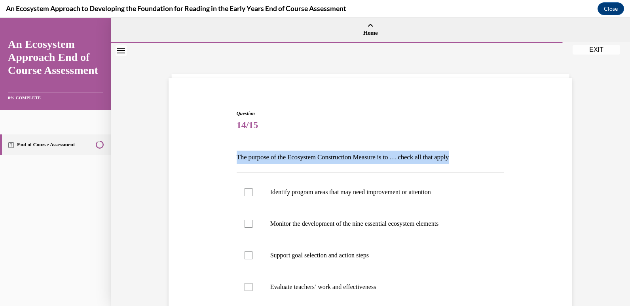
click at [272, 164] on p "The purpose of the Ecosystem Construction Measure is to … check all that apply" at bounding box center [371, 157] width 268 height 13
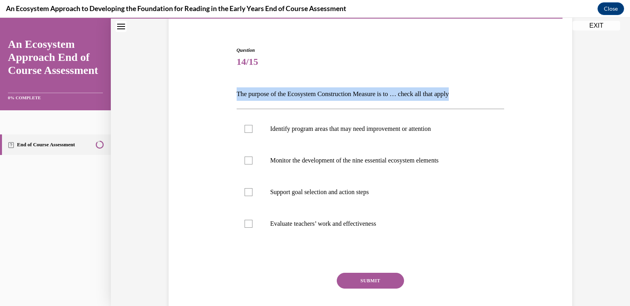
scroll to position [111, 0]
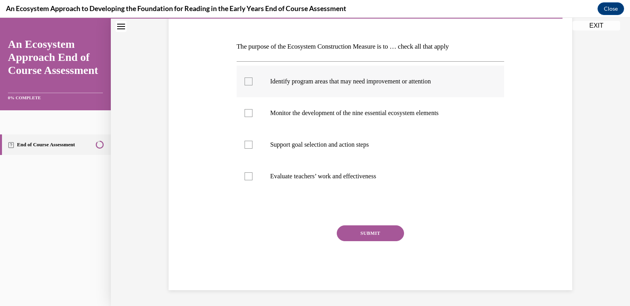
click at [254, 89] on label "Identify program areas that may need improvement or attention" at bounding box center [371, 82] width 268 height 32
click at [253, 85] on input "Identify program areas that may need improvement or attention" at bounding box center [249, 82] width 8 height 8
checkbox input "true"
click at [258, 122] on label "Monitor the development of the nine essential ecosystem elements" at bounding box center [371, 113] width 268 height 32
click at [253, 117] on input "Monitor the development of the nine essential ecosystem elements" at bounding box center [249, 113] width 8 height 8
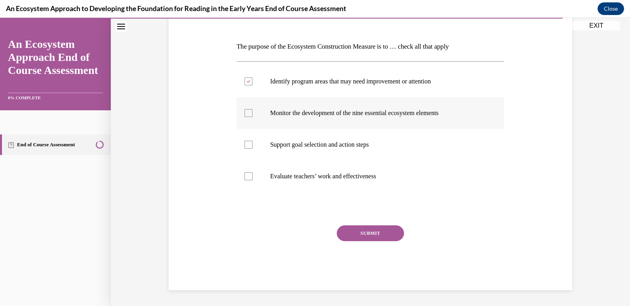
checkbox input "true"
click at [289, 144] on p "Support goal selection and action steps" at bounding box center [377, 145] width 215 height 8
click at [253, 144] on input "Support goal selection and action steps" at bounding box center [249, 145] width 8 height 8
checkbox input "true"
click at [352, 233] on button "SUBMIT" at bounding box center [370, 234] width 67 height 16
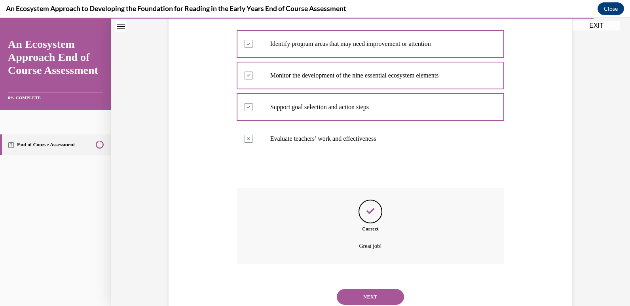
scroll to position [175, 0]
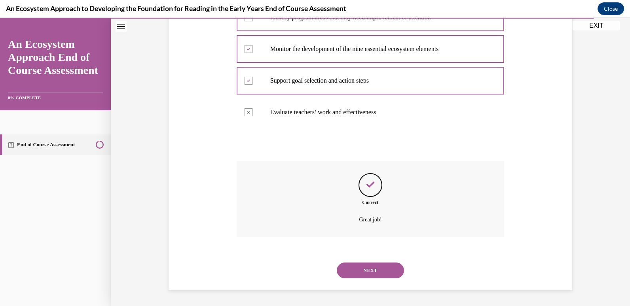
click at [372, 260] on div "NEXT" at bounding box center [371, 271] width 268 height 32
click at [370, 266] on button "NEXT" at bounding box center [370, 271] width 67 height 16
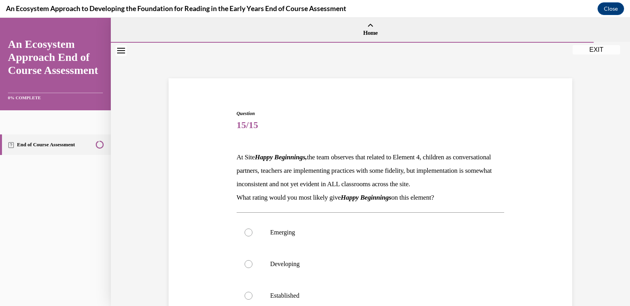
scroll to position [1, 0]
click at [267, 204] on p "What rating would you most likely give Happy Beginnings on this element?" at bounding box center [371, 196] width 268 height 13
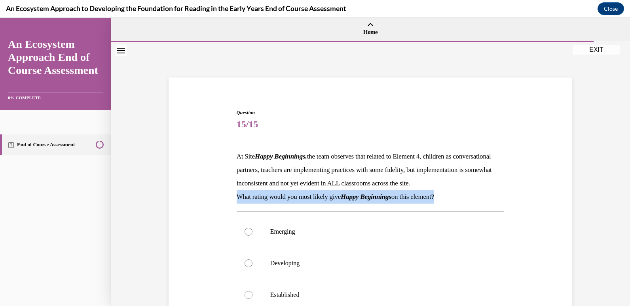
click at [267, 204] on p "What rating would you most likely give Happy Beginnings on this element?" at bounding box center [371, 196] width 268 height 13
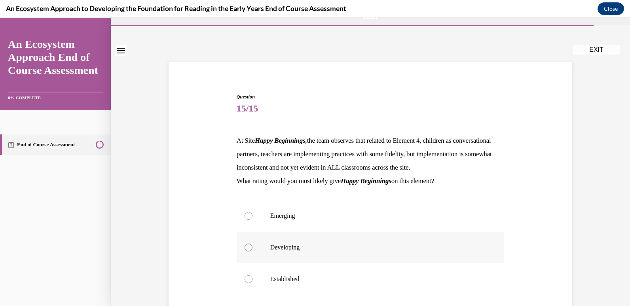
click at [276, 257] on label "Developing" at bounding box center [371, 248] width 268 height 32
click at [253, 252] on input "Developing" at bounding box center [249, 248] width 8 height 8
radio input "true"
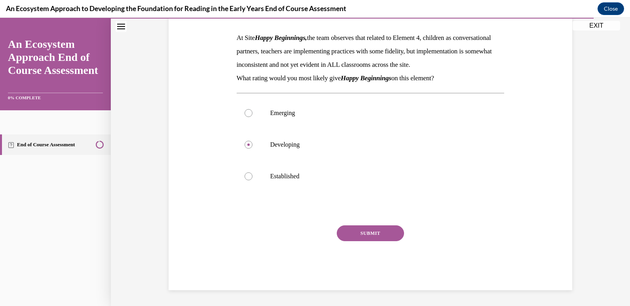
click at [359, 237] on button "SUBMIT" at bounding box center [370, 234] width 67 height 16
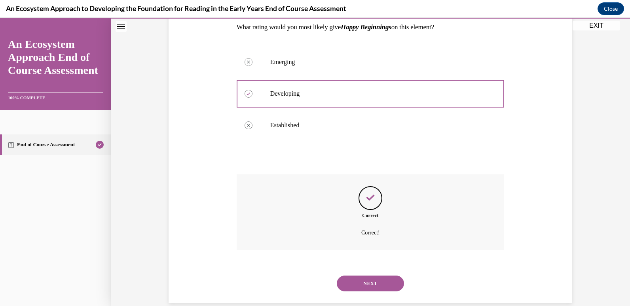
scroll to position [197, 0]
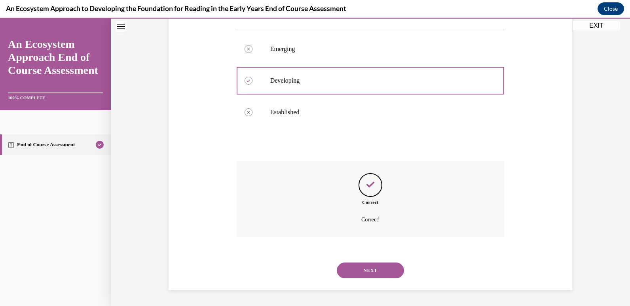
click at [382, 266] on button "NEXT" at bounding box center [370, 271] width 67 height 16
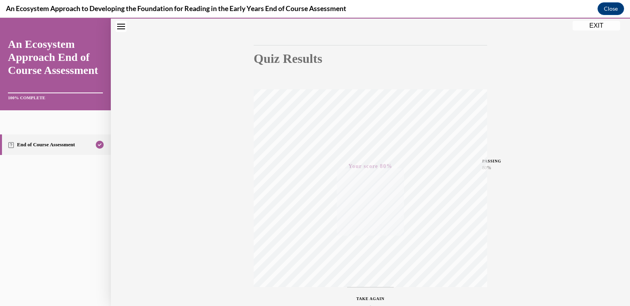
scroll to position [0, 0]
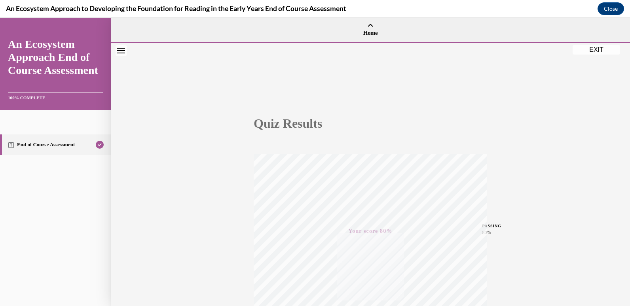
click at [587, 53] on button "EXIT" at bounding box center [596, 49] width 47 height 9
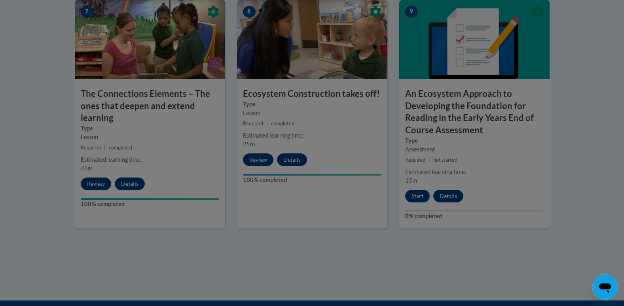
click at [252, 251] on div at bounding box center [312, 153] width 624 height 306
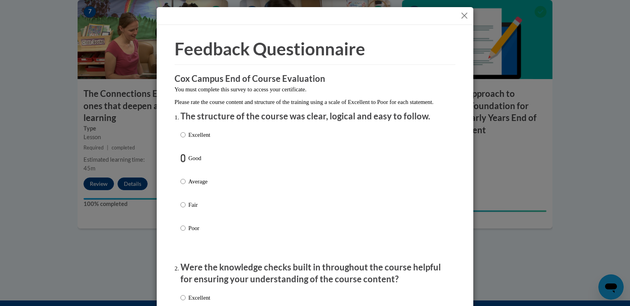
click at [180, 163] on input "Good" at bounding box center [182, 158] width 5 height 9
radio input "true"
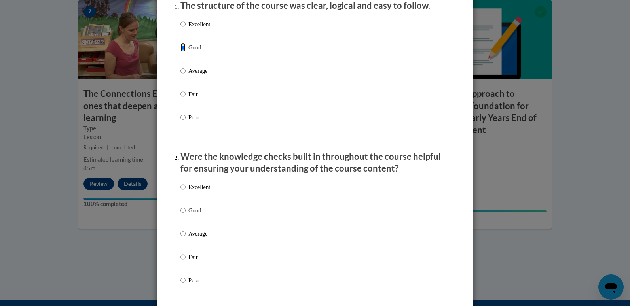
scroll to position [113, 0]
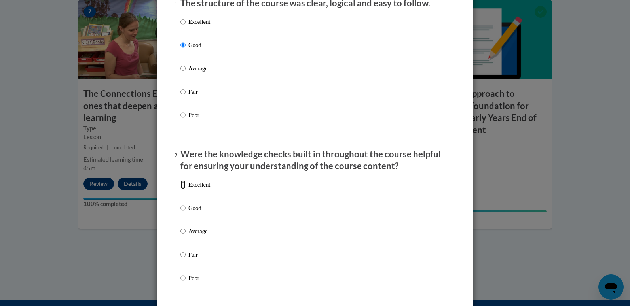
click at [180, 189] on input "Excellent" at bounding box center [182, 184] width 5 height 9
radio input "true"
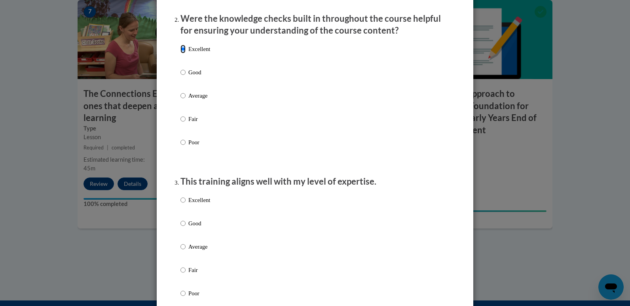
scroll to position [251, 0]
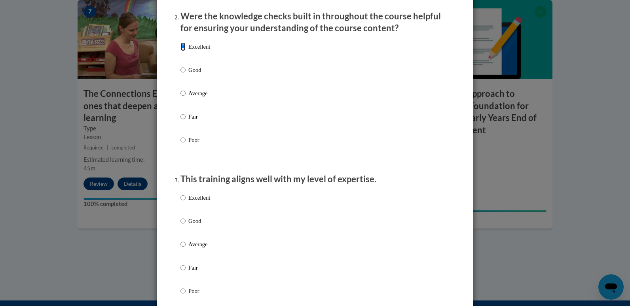
click at [180, 51] on input "Excellent" at bounding box center [182, 46] width 5 height 9
click at [180, 74] on input "Good" at bounding box center [182, 70] width 5 height 9
radio input "true"
click at [181, 202] on input "Excellent" at bounding box center [182, 198] width 5 height 9
radio input "true"
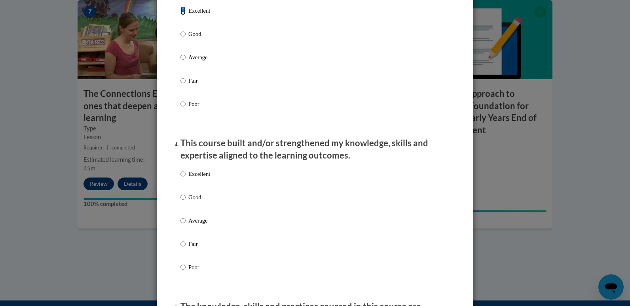
scroll to position [439, 0]
click at [180, 201] on input "Good" at bounding box center [182, 196] width 5 height 9
radio input "true"
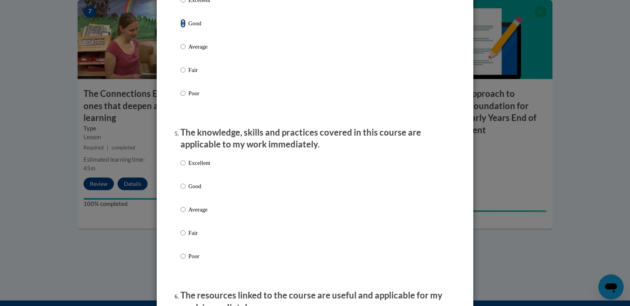
scroll to position [619, 0]
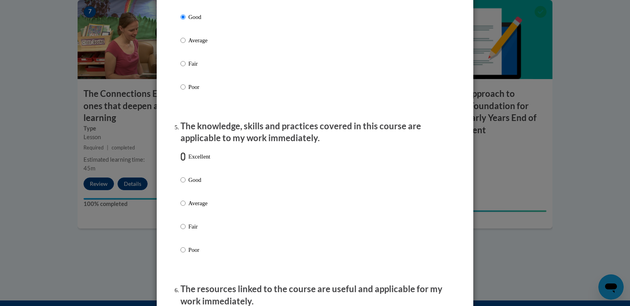
click at [182, 161] on input "Excellent" at bounding box center [182, 156] width 5 height 9
radio input "true"
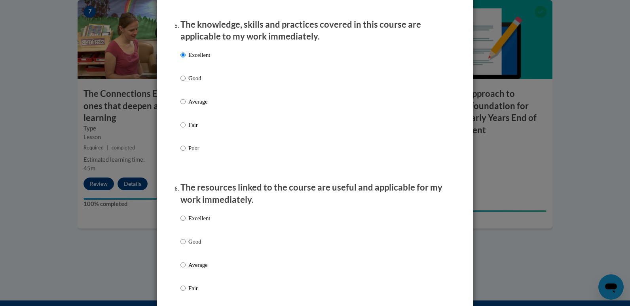
click at [206, 270] on p "Average" at bounding box center [199, 265] width 22 height 9
click at [186, 270] on input "Average" at bounding box center [182, 265] width 5 height 9
radio input "true"
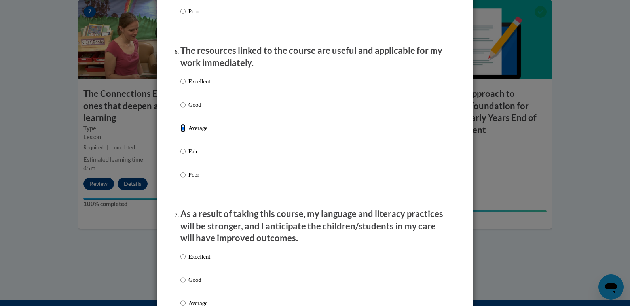
scroll to position [862, 0]
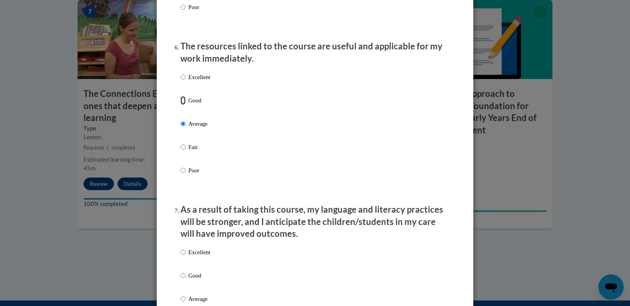
click at [181, 105] on input "Good" at bounding box center [182, 100] width 5 height 9
radio input "true"
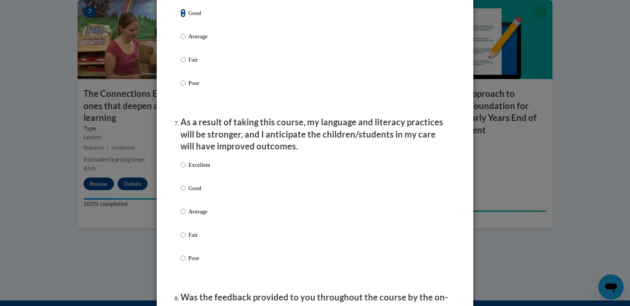
scroll to position [956, 0]
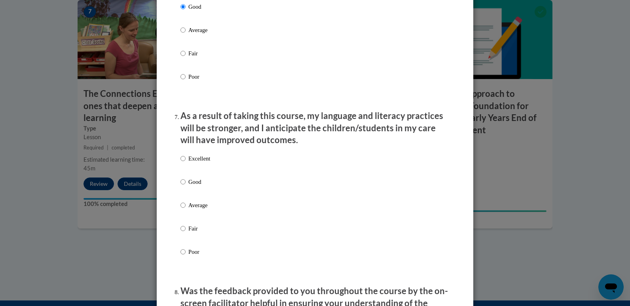
click at [189, 174] on label "Excellent" at bounding box center [195, 164] width 30 height 21
click at [186, 163] on input "Excellent" at bounding box center [182, 158] width 5 height 9
radio input "true"
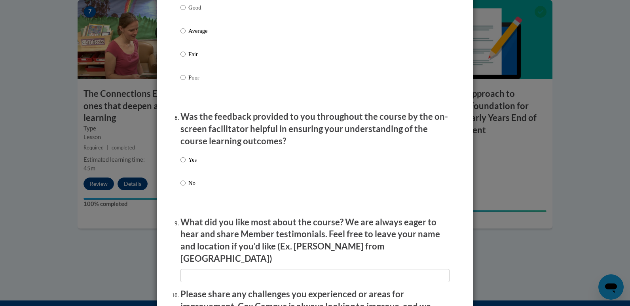
scroll to position [1131, 0]
click at [188, 164] on p "Yes" at bounding box center [192, 159] width 8 height 9
click at [186, 164] on input "Yes" at bounding box center [182, 159] width 5 height 9
radio input "true"
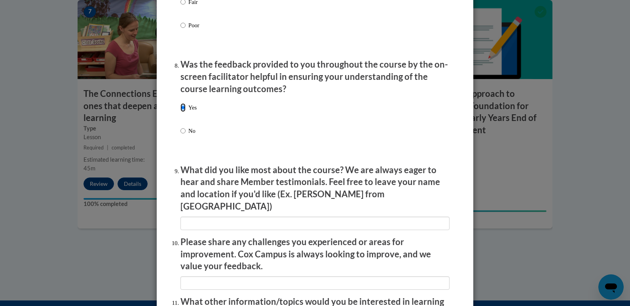
scroll to position [1208, 0]
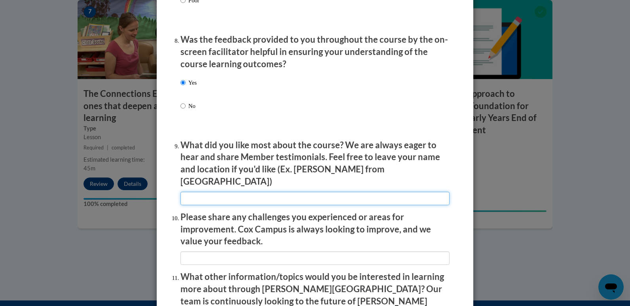
click at [222, 192] on input "textbox" at bounding box center [314, 198] width 269 height 13
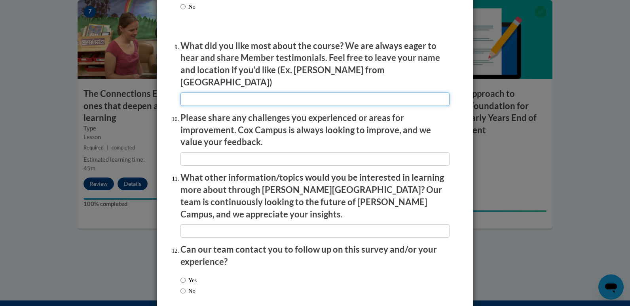
scroll to position [1307, 0]
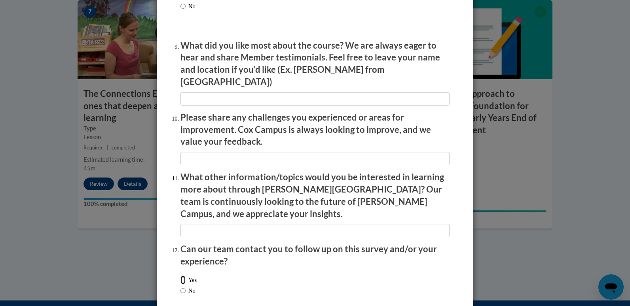
click at [181, 276] on input "Yes" at bounding box center [182, 280] width 5 height 9
radio input "true"
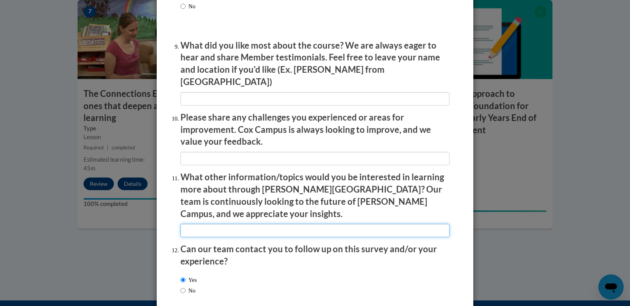
click at [194, 224] on input "textbox" at bounding box center [314, 230] width 269 height 13
type input "Mathematics"
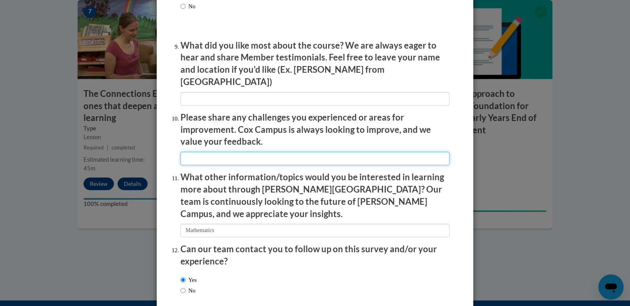
click at [212, 152] on input "textbox" at bounding box center [314, 158] width 269 height 13
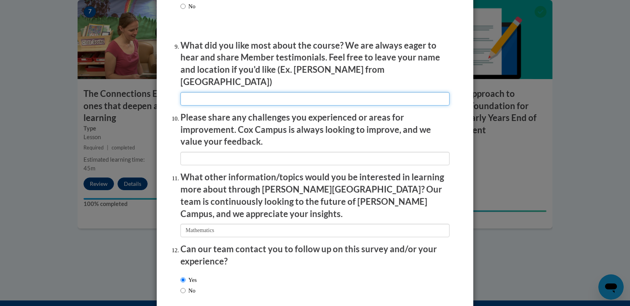
click at [228, 93] on input "textbox" at bounding box center [314, 98] width 269 height 13
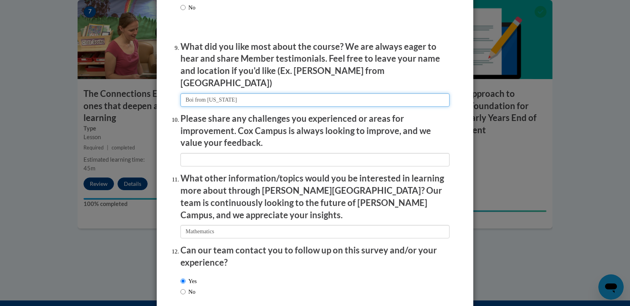
scroll to position [1304, 0]
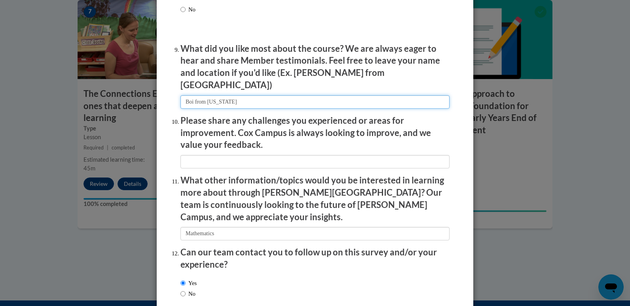
type input "Boi from Georgia"
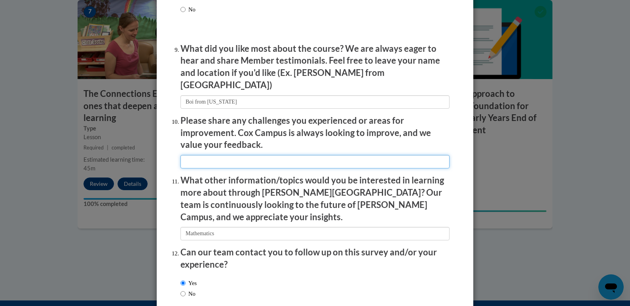
click at [194, 158] on input "textbox" at bounding box center [314, 161] width 269 height 13
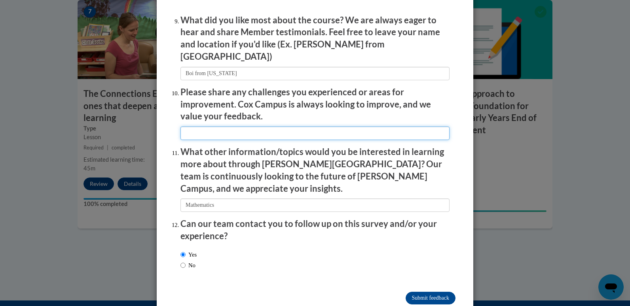
scroll to position [1330, 0]
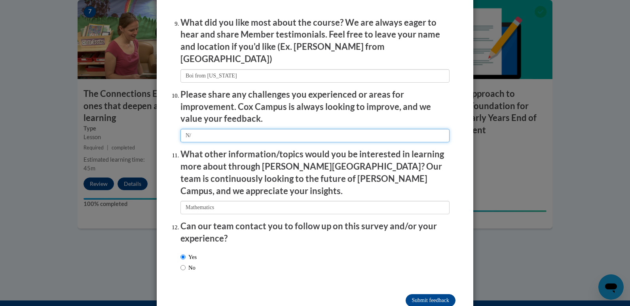
type input "N/A"
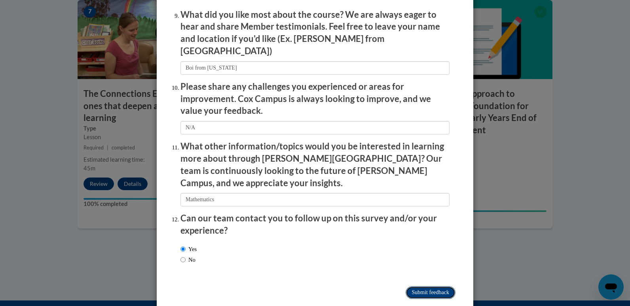
click at [410, 287] on input "Submit feedback" at bounding box center [431, 293] width 50 height 13
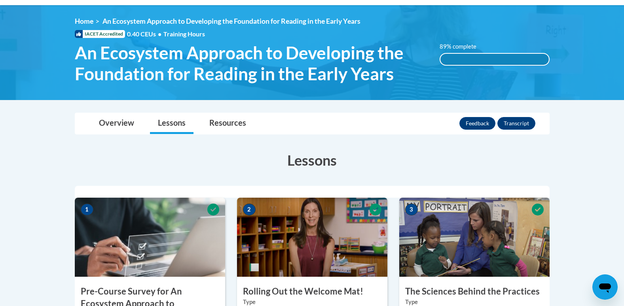
scroll to position [96, 0]
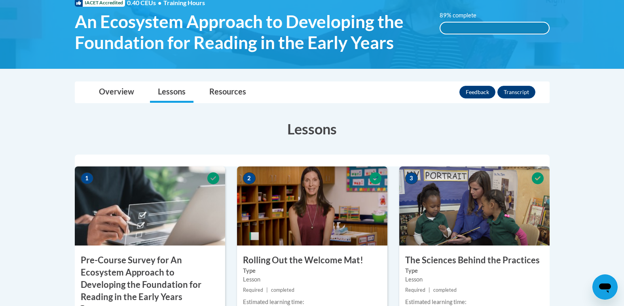
scroll to position [129, 0]
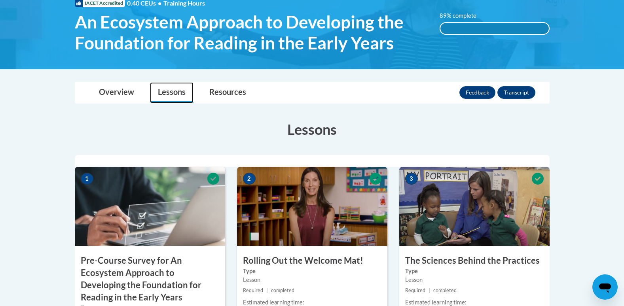
click at [159, 91] on link "Lessons" at bounding box center [172, 92] width 44 height 21
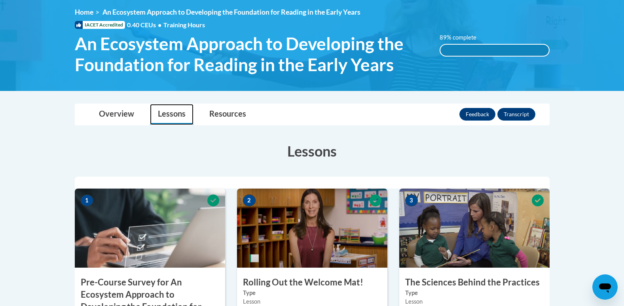
scroll to position [104, 0]
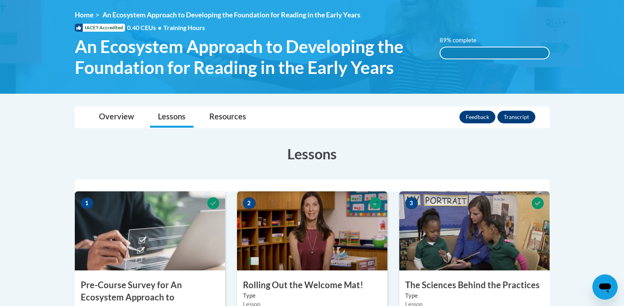
click at [454, 60] on div "<en>Home</en><fr>Accueil</fr><de>Zuhause</de><it>Casa</it><es>Casa</es><pt>Casa…" at bounding box center [312, 46] width 499 height 71
click at [458, 55] on div "89% complete" at bounding box center [495, 52] width 108 height 11
click at [446, 53] on div "89% complete" at bounding box center [495, 52] width 108 height 11
click at [110, 122] on link "Overview" at bounding box center [116, 117] width 51 height 21
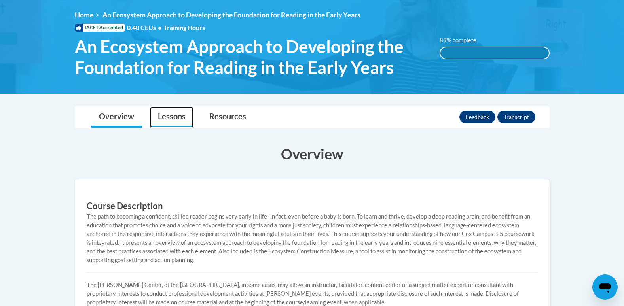
click at [158, 121] on link "Lessons" at bounding box center [172, 117] width 44 height 21
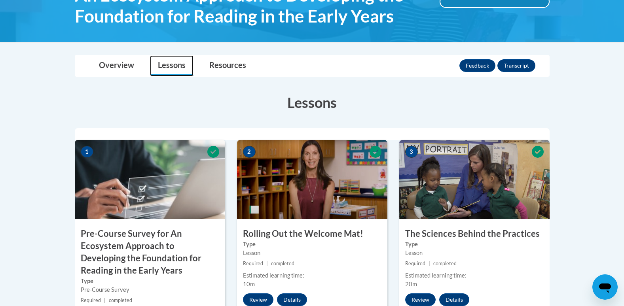
scroll to position [154, 0]
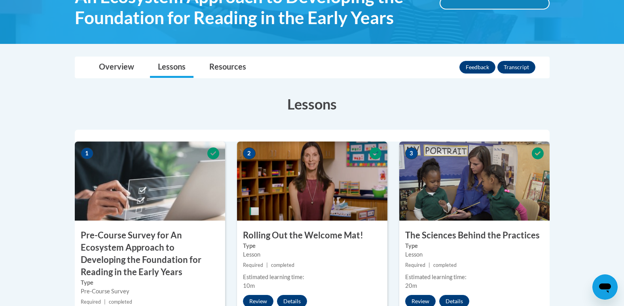
click at [323, 109] on h3 "Lessons" at bounding box center [312, 104] width 475 height 20
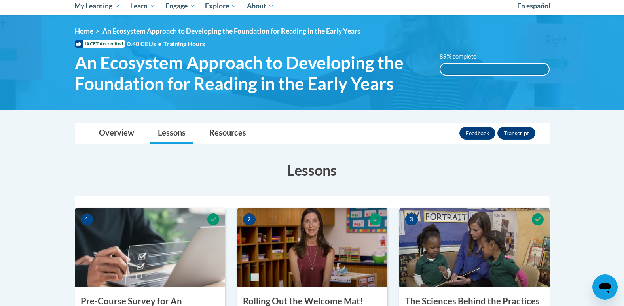
scroll to position [0, 0]
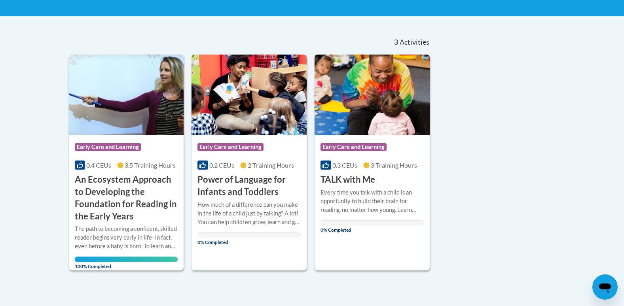
scroll to position [150, 0]
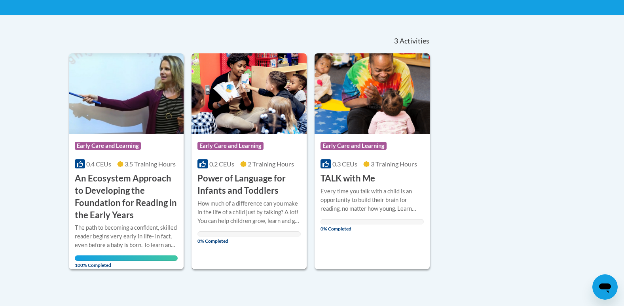
click at [228, 205] on div "How much of a difference can you make in the life of a child just by talking? A…" at bounding box center [248, 212] width 103 height 26
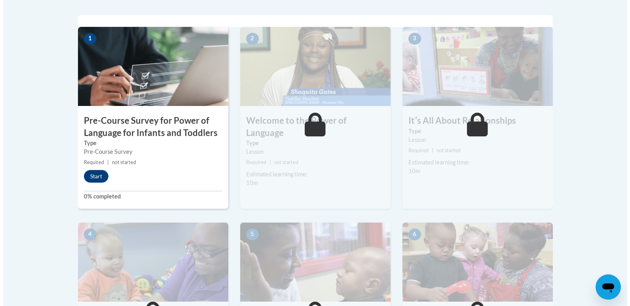
scroll to position [243, 0]
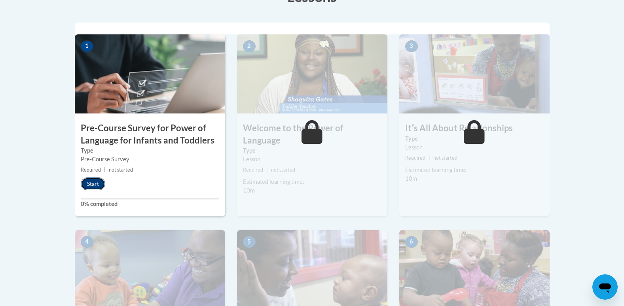
click at [97, 184] on button "Start" at bounding box center [93, 184] width 25 height 13
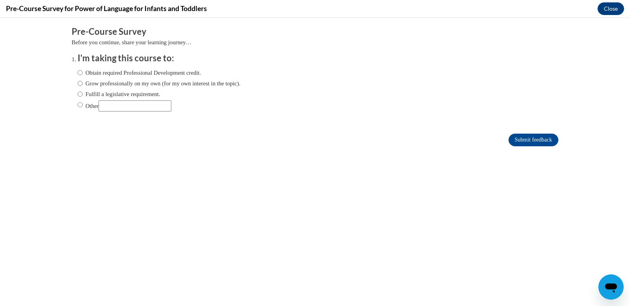
scroll to position [0, 0]
click at [78, 77] on input "Obtain required Professional Development credit." at bounding box center [80, 72] width 5 height 9
radio input "true"
click at [512, 136] on input "Submit feedback" at bounding box center [534, 140] width 50 height 13
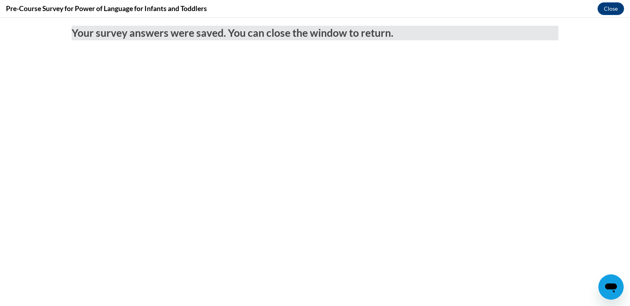
click at [611, 288] on icon "Open messaging window" at bounding box center [611, 288] width 12 height 9
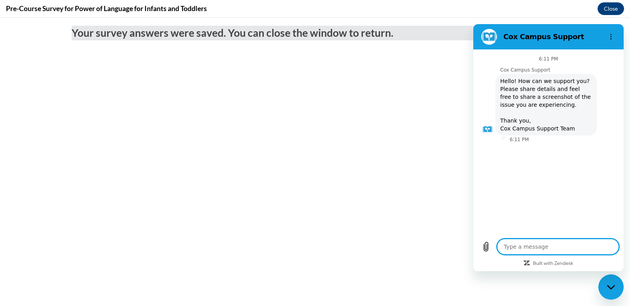
click at [394, 175] on body "Your survey answers were saved. You can close the window to return." at bounding box center [315, 162] width 630 height 289
click at [607, 281] on div "Close messaging window" at bounding box center [611, 287] width 24 height 24
type textarea "x"
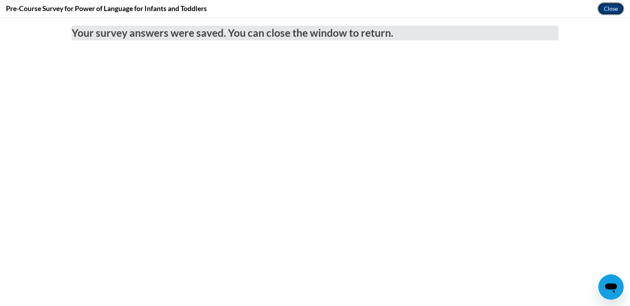
click at [603, 9] on button "Close" at bounding box center [611, 8] width 27 height 13
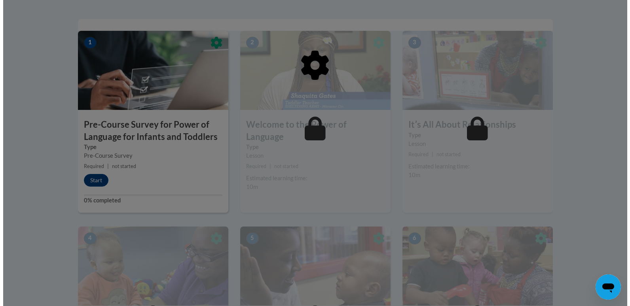
scroll to position [248, 0]
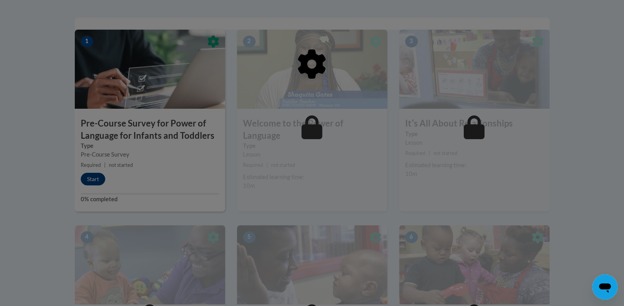
click at [125, 152] on div at bounding box center [312, 105] width 475 height 150
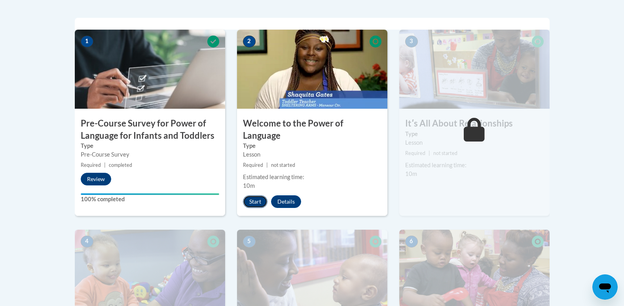
click at [248, 196] on button "Start" at bounding box center [255, 202] width 25 height 13
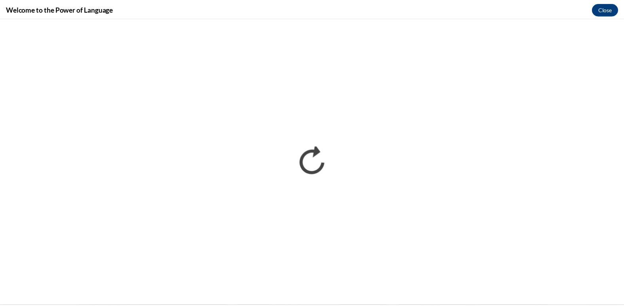
scroll to position [0, 0]
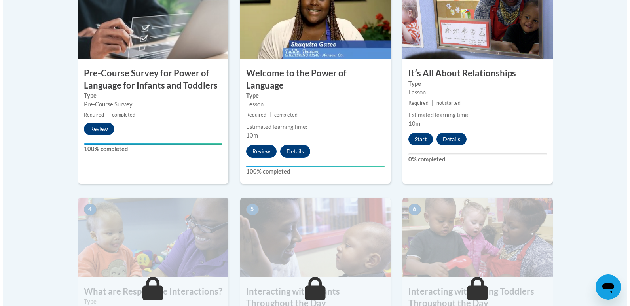
scroll to position [297, 0]
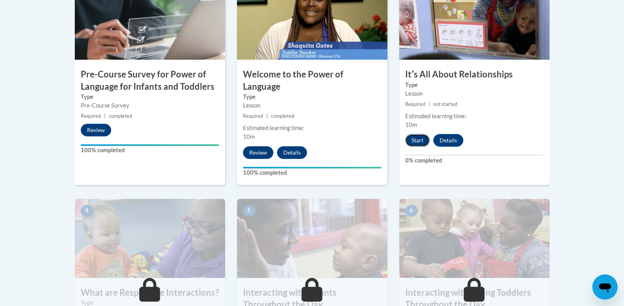
click at [414, 142] on button "Start" at bounding box center [417, 140] width 25 height 13
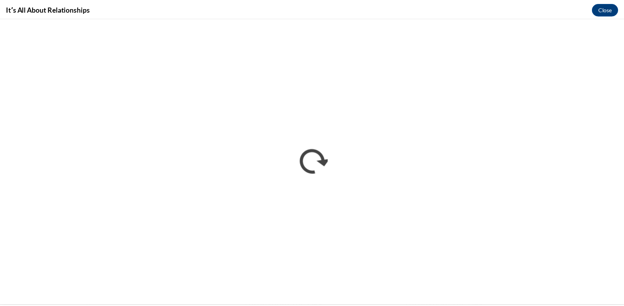
scroll to position [0, 0]
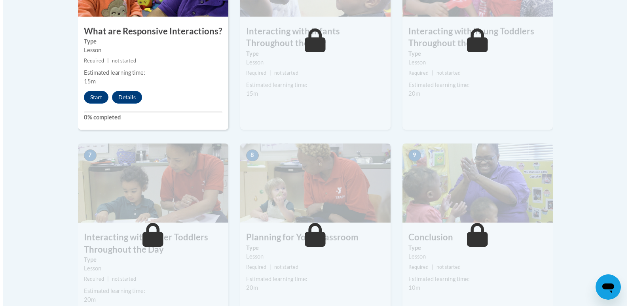
scroll to position [554, 0]
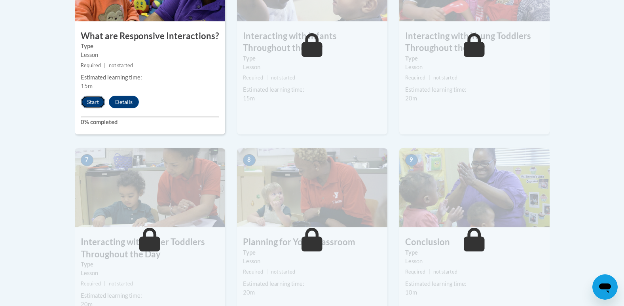
click at [95, 96] on button "Start" at bounding box center [93, 102] width 25 height 13
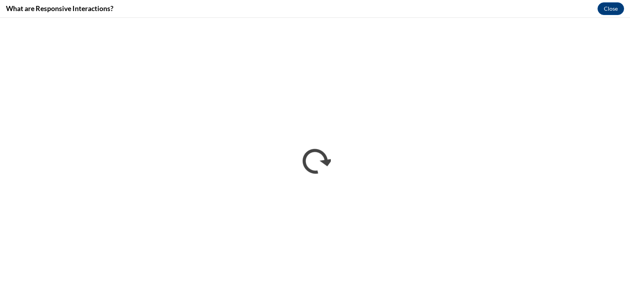
scroll to position [0, 0]
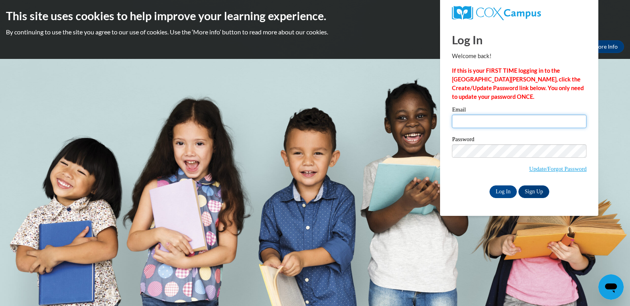
type input "bluseni@amischool.com"
click at [497, 191] on input "Log In" at bounding box center [504, 192] width 28 height 13
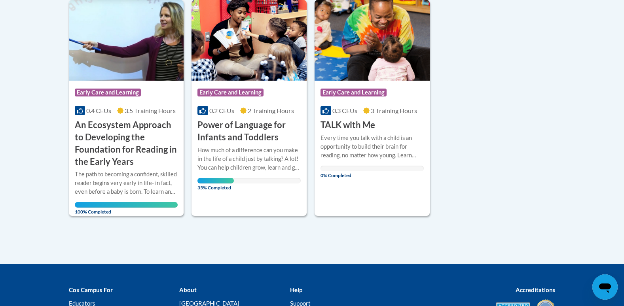
scroll to position [202, 0]
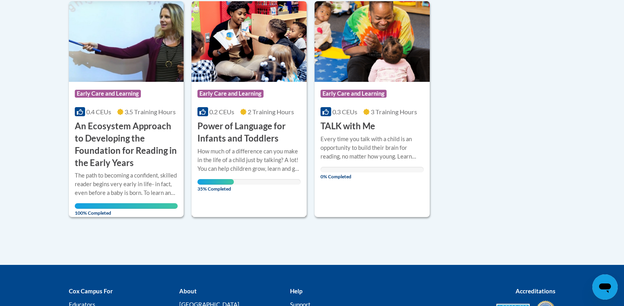
click at [257, 161] on div "How much of a difference can you make in the life of a child just by talking? A…" at bounding box center [248, 160] width 103 height 26
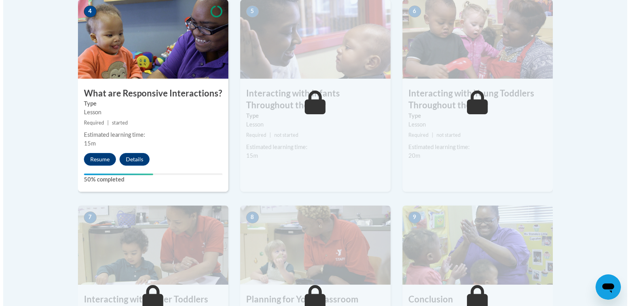
scroll to position [496, 0]
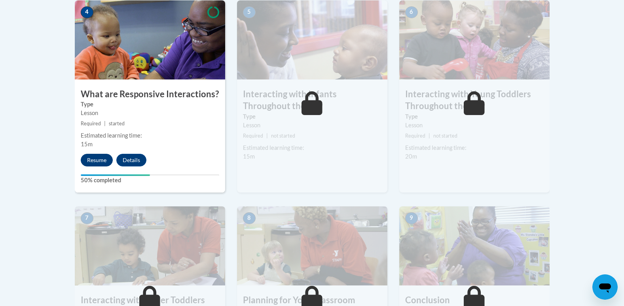
click at [105, 154] on button "Resume" at bounding box center [97, 160] width 32 height 13
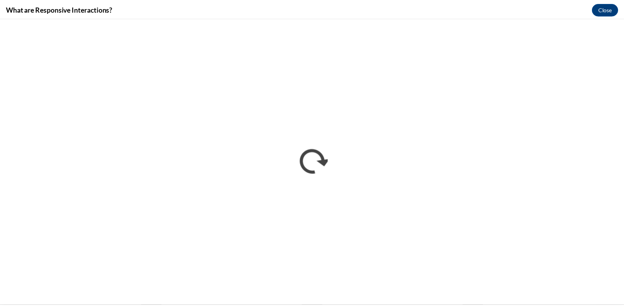
scroll to position [0, 0]
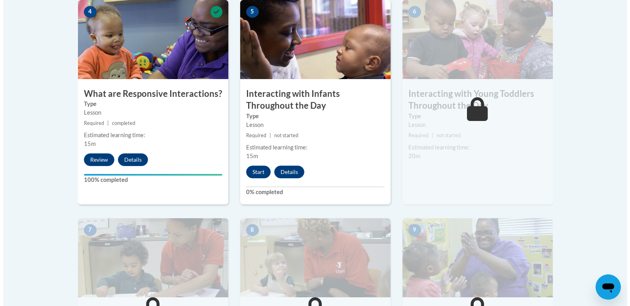
scroll to position [496, 0]
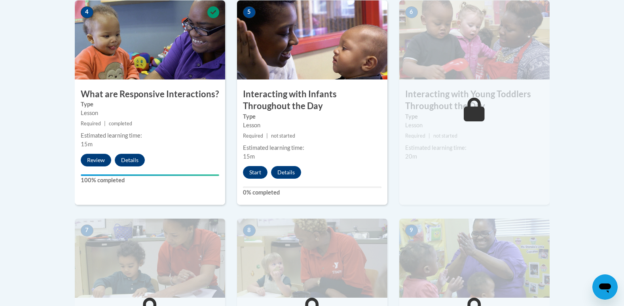
click at [435, 148] on div "Estimated learning time: 20m" at bounding box center [474, 152] width 150 height 17
click at [249, 166] on button "Start" at bounding box center [255, 172] width 25 height 13
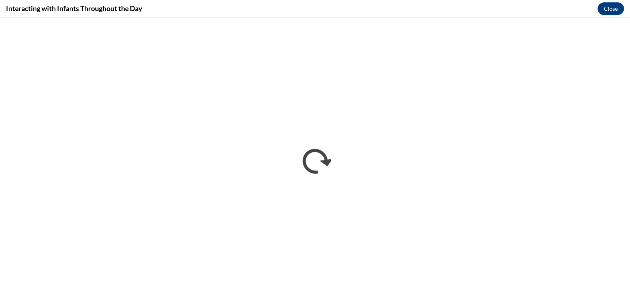
scroll to position [0, 0]
